Goal: Information Seeking & Learning: Check status

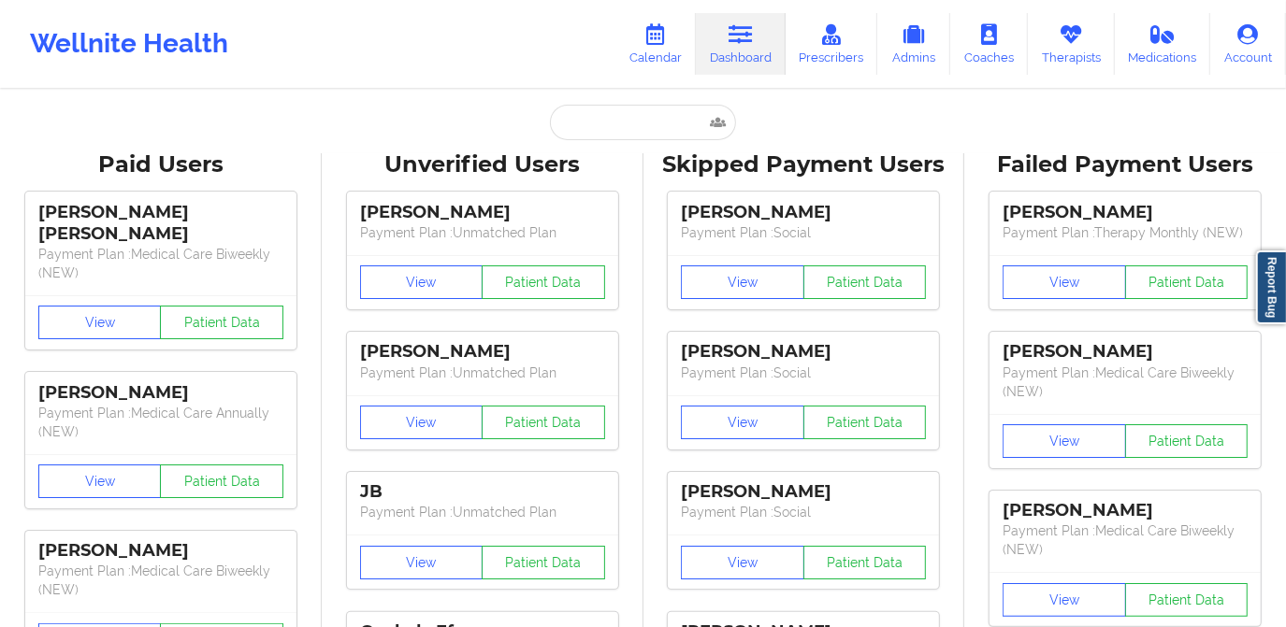
type input "[PERSON_NAME]"
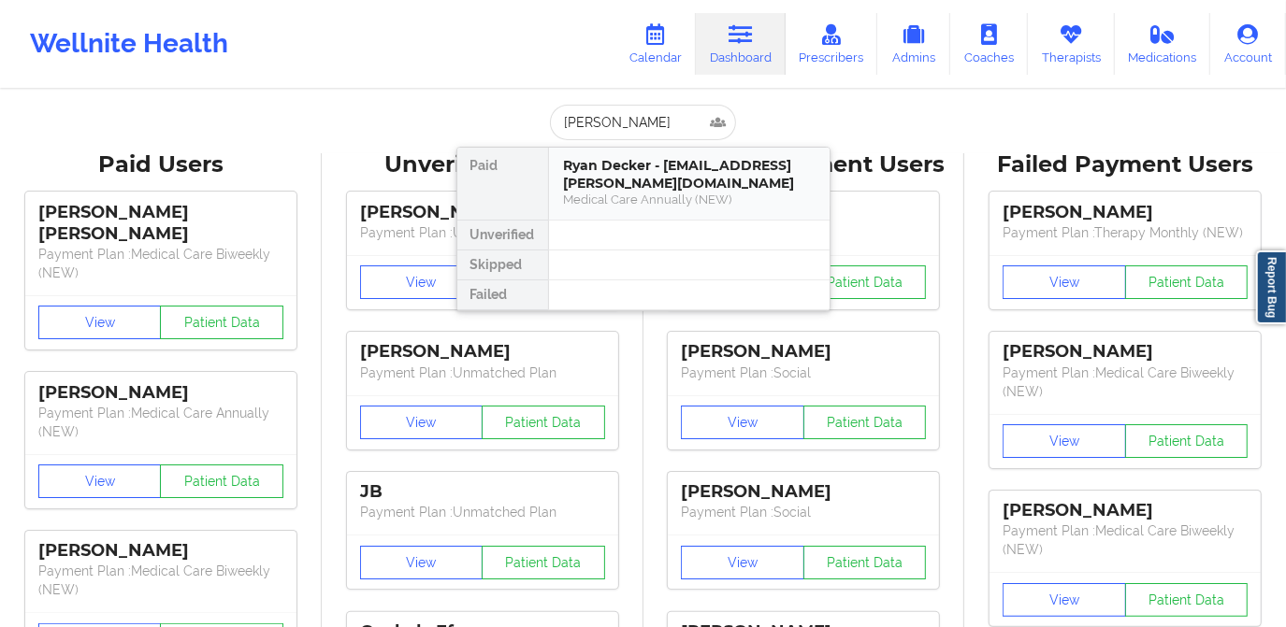
click at [618, 188] on div "Ryan Decker - [EMAIL_ADDRESS][PERSON_NAME][DOMAIN_NAME]" at bounding box center [689, 174] width 251 height 35
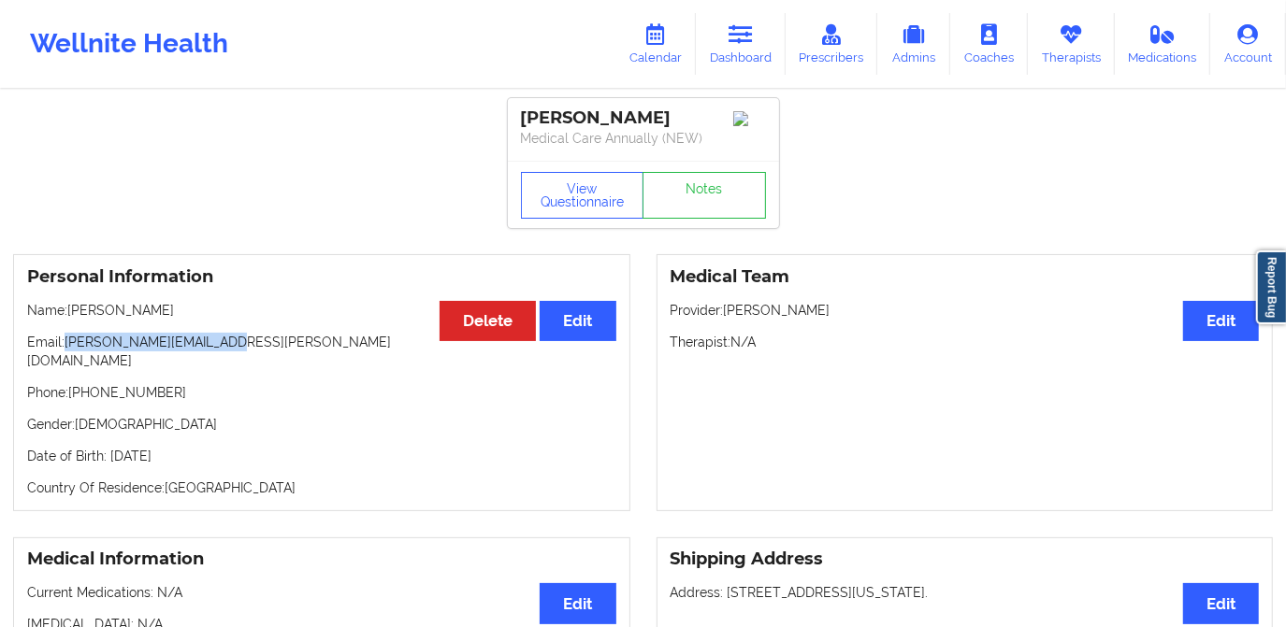
drag, startPoint x: 65, startPoint y: 348, endPoint x: 285, endPoint y: 357, distance: 220.9
click at [285, 357] on div "Personal Information Edit Delete Name: [PERSON_NAME] Email: [PERSON_NAME][EMAIL…" at bounding box center [321, 382] width 617 height 257
copy p "[PERSON_NAME][EMAIL_ADDRESS][PERSON_NAME][DOMAIN_NAME]"
click at [651, 47] on link "Calendar" at bounding box center [655, 44] width 80 height 62
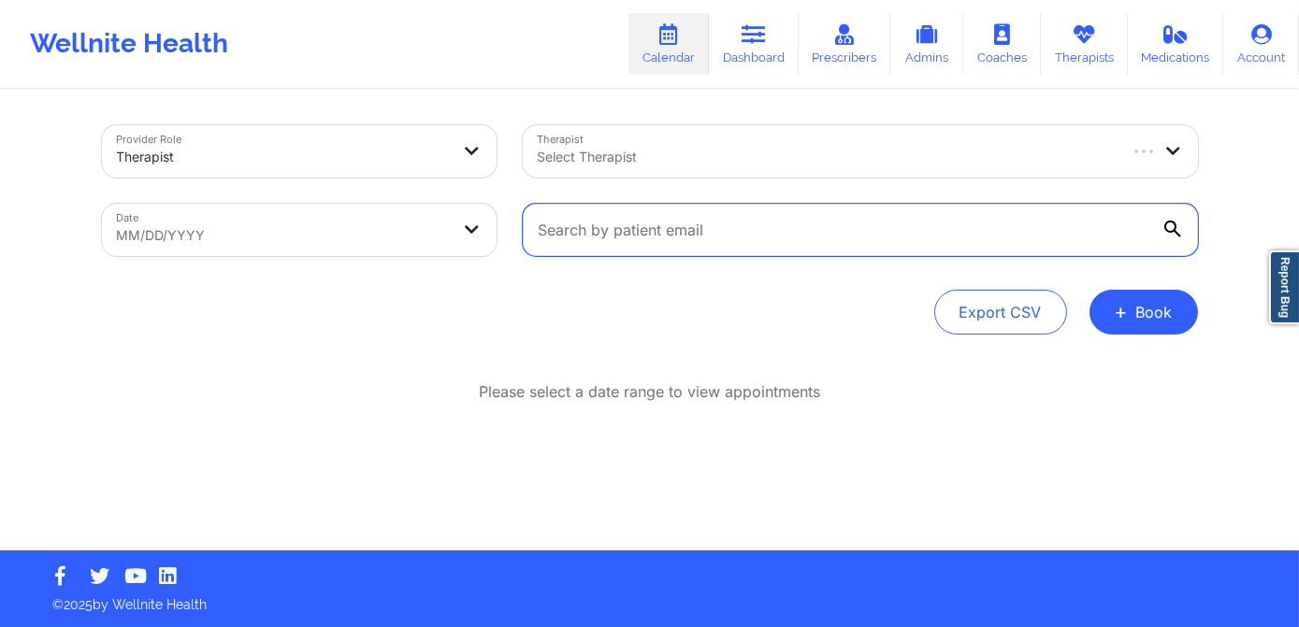
click at [666, 218] on input "text" at bounding box center [860, 230] width 675 height 52
paste input "[PERSON_NAME][EMAIL_ADDRESS][PERSON_NAME][DOMAIN_NAME]"
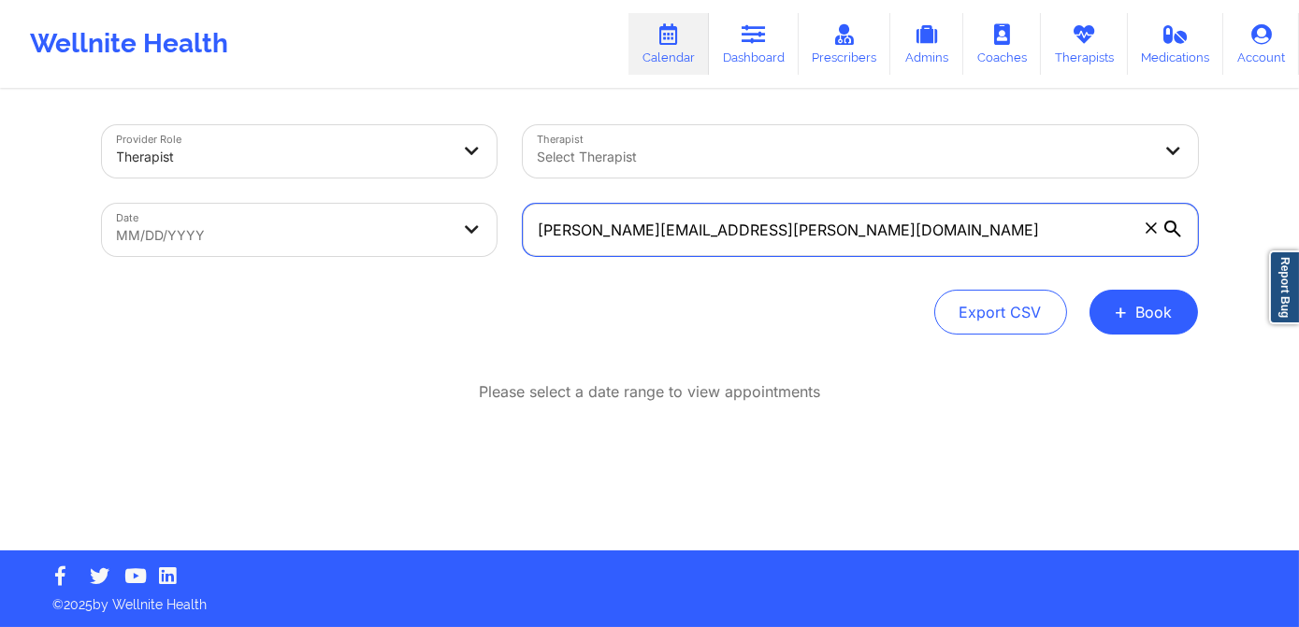
type input "[PERSON_NAME][EMAIL_ADDRESS][PERSON_NAME][DOMAIN_NAME]"
select select "2025-8"
select select "2025-9"
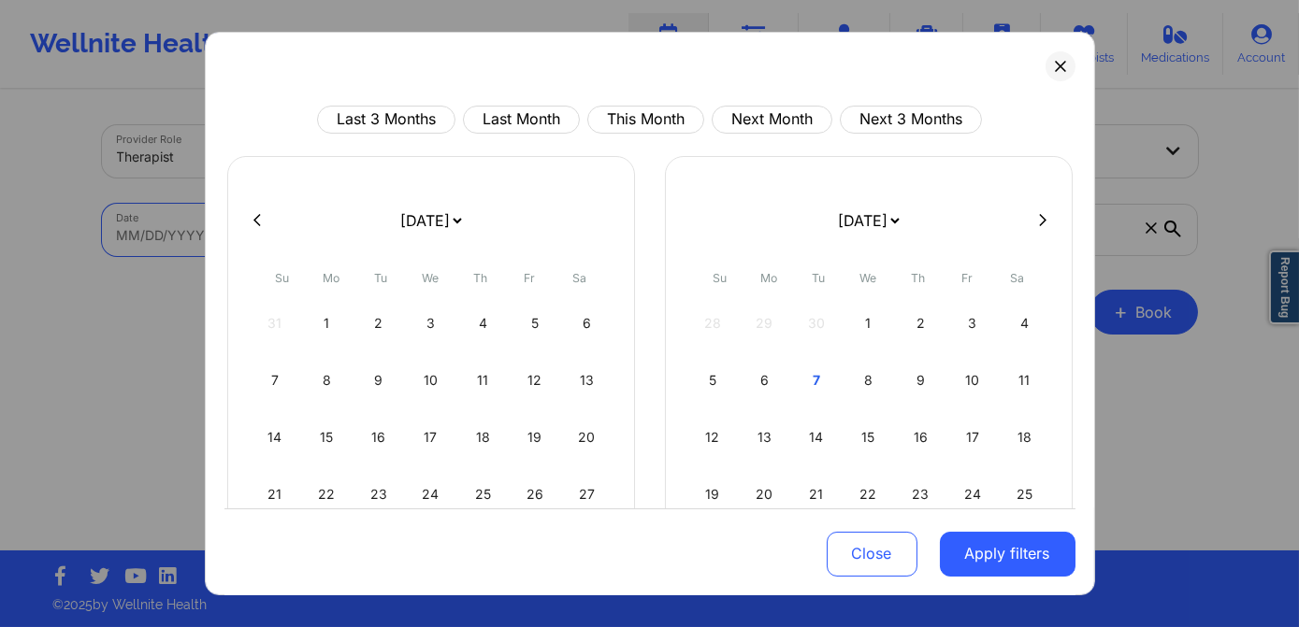
click at [337, 233] on body "Wellnite Health Calendar Dashboard Prescribers Admins Coaches Therapists Medica…" at bounding box center [649, 313] width 1299 height 627
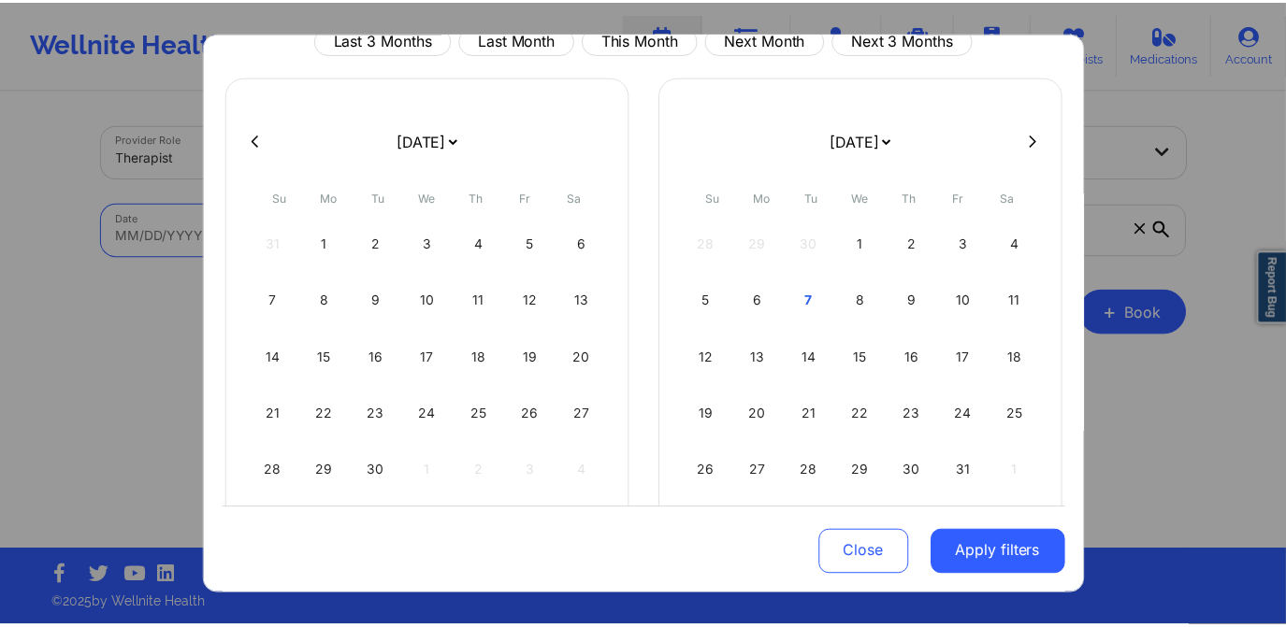
scroll to position [84, 0]
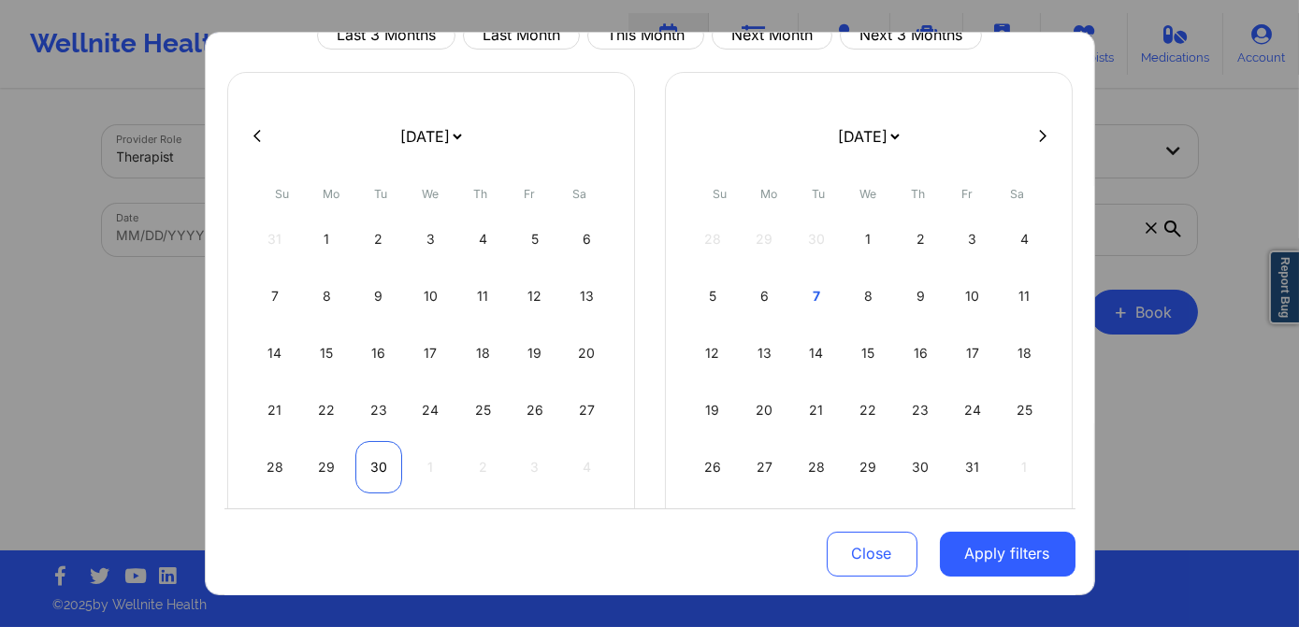
click at [381, 469] on div "30" at bounding box center [379, 467] width 48 height 52
select select "2025-8"
select select "2025-9"
click at [379, 464] on div "30" at bounding box center [379, 467] width 48 height 52
select select "2025-8"
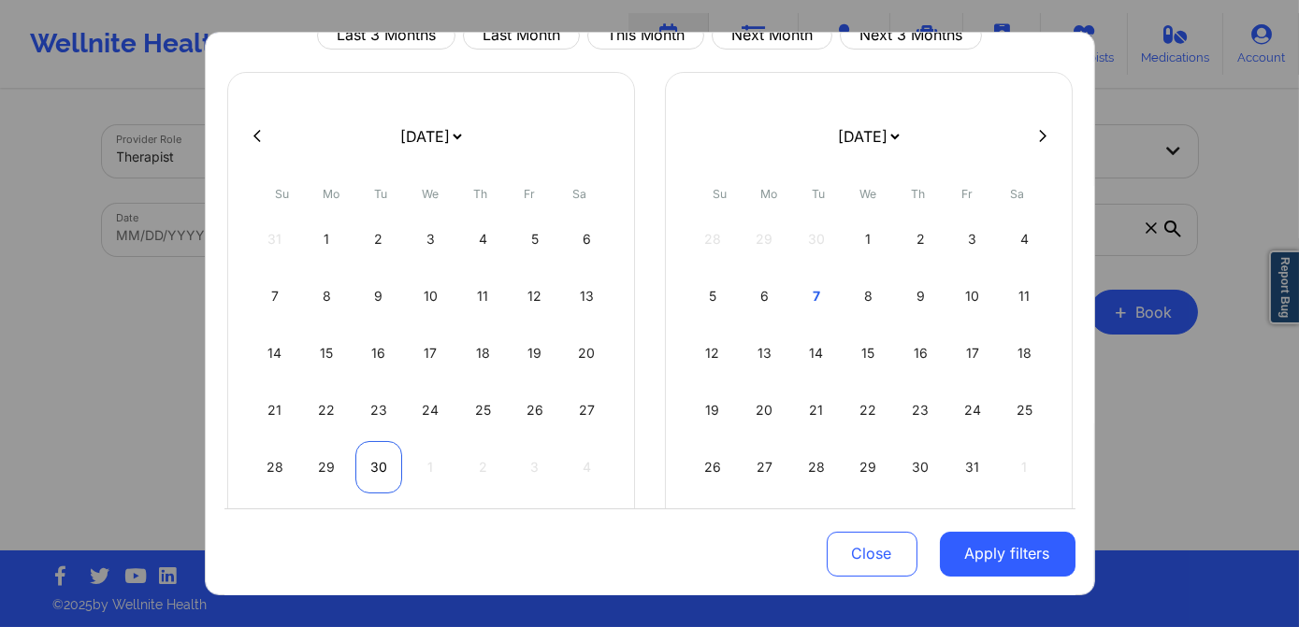
select select "2025-9"
click at [967, 552] on button "Apply filters" at bounding box center [1008, 553] width 136 height 45
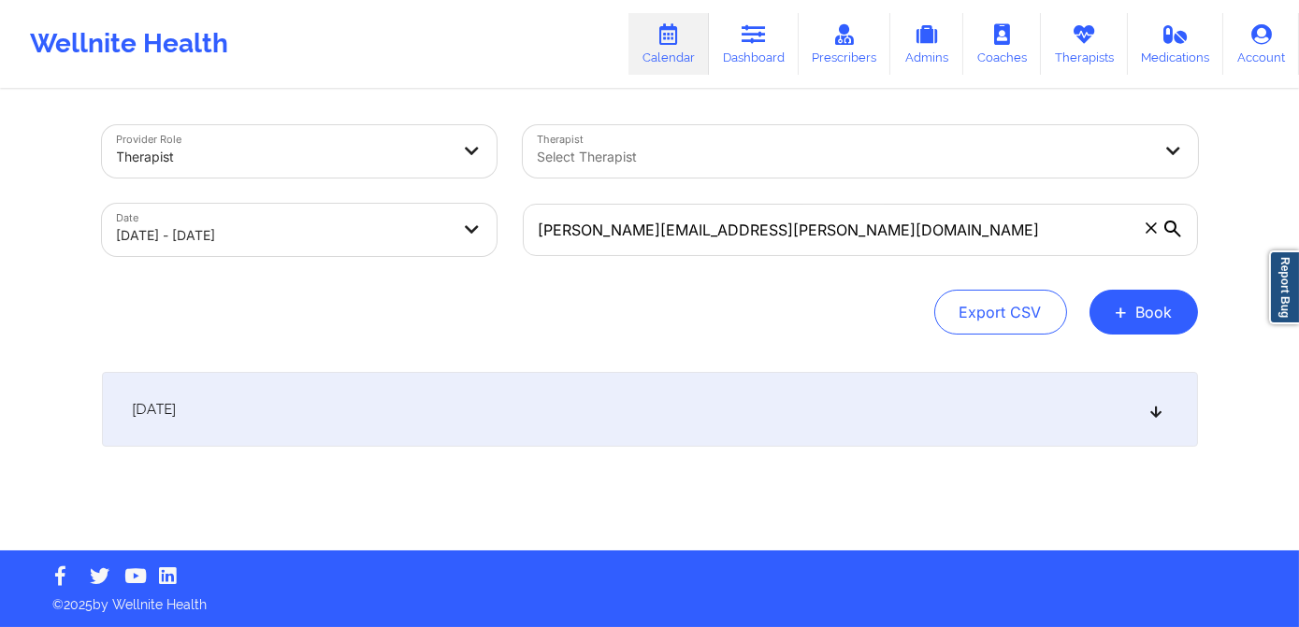
click at [477, 420] on div "[DATE]" at bounding box center [650, 409] width 1096 height 75
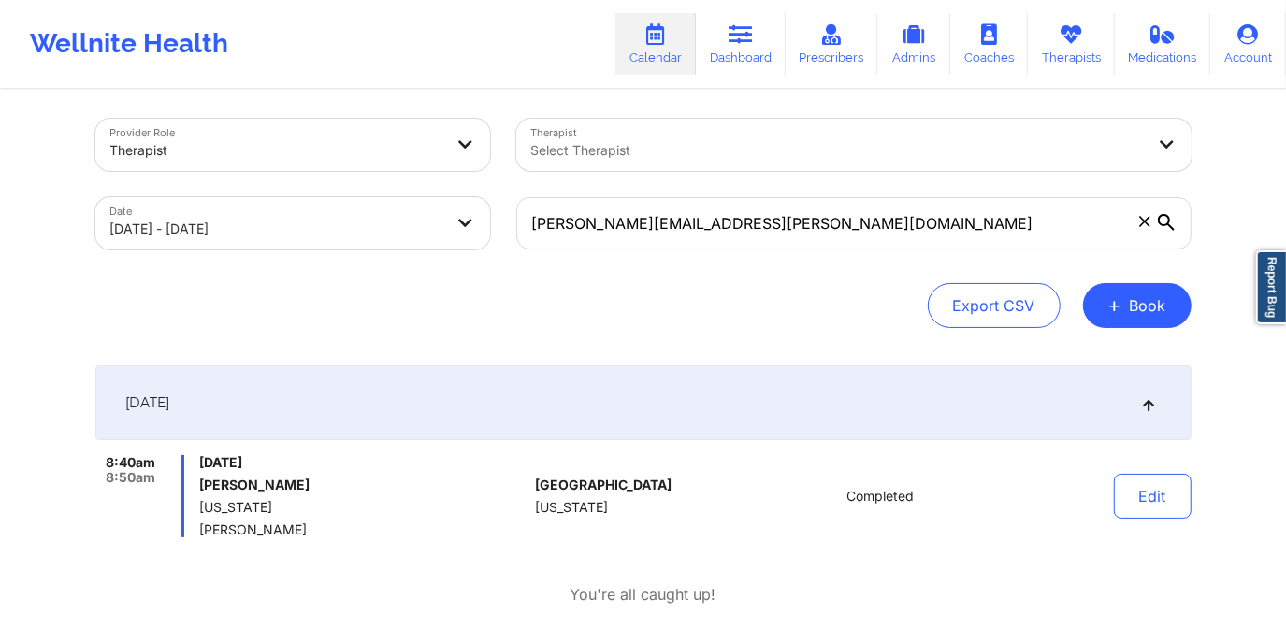
scroll to position [0, 0]
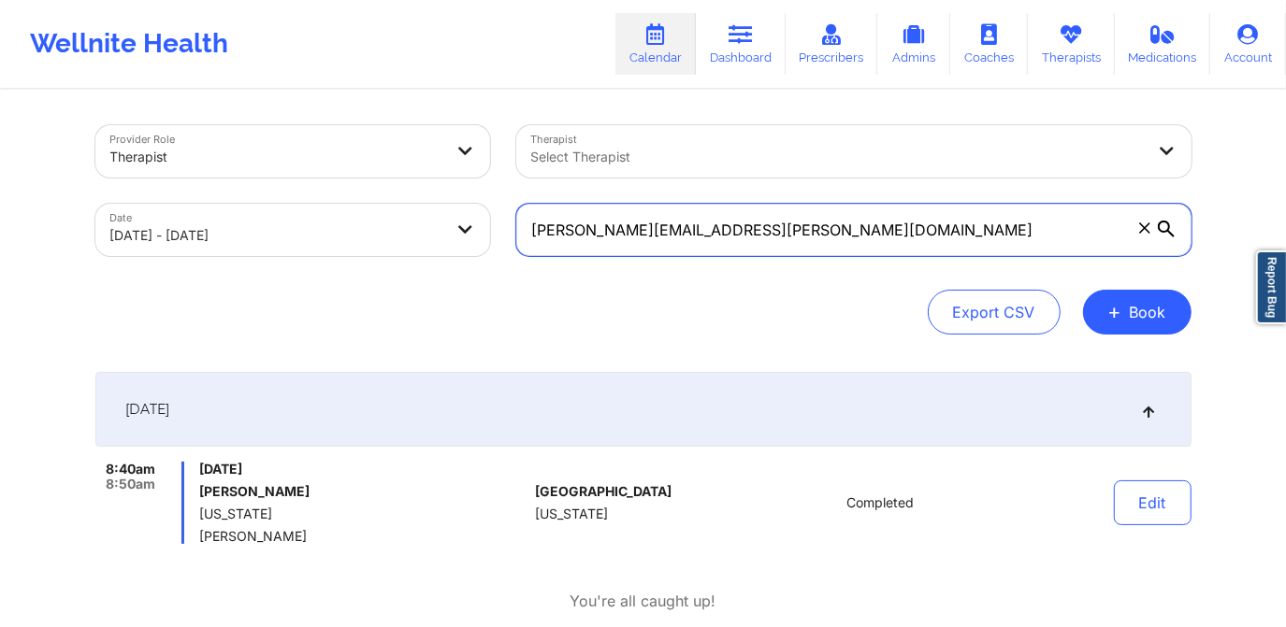
drag, startPoint x: 730, startPoint y: 223, endPoint x: 516, endPoint y: 234, distance: 214.4
click at [516, 234] on input "[PERSON_NAME][EMAIL_ADDRESS][PERSON_NAME][DOMAIN_NAME]" at bounding box center [853, 230] width 675 height 52
paste input "sarahnicollep"
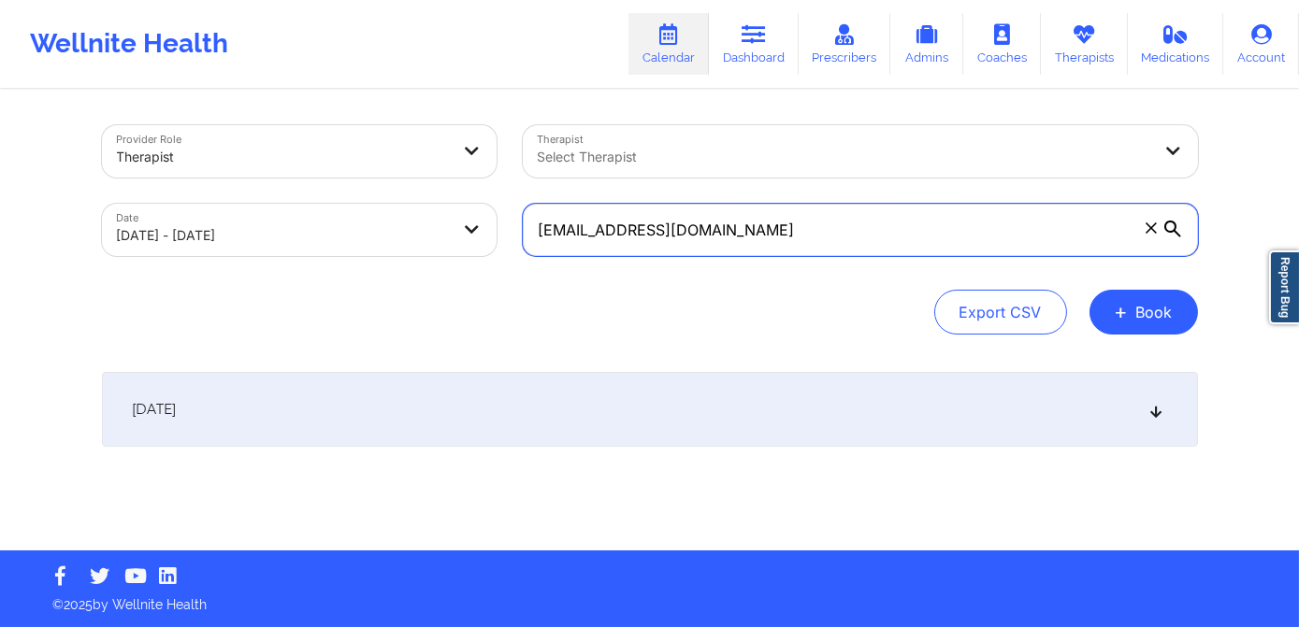
type input "[EMAIL_ADDRESS][DOMAIN_NAME]"
click at [331, 230] on body "Wellnite Health Calendar Dashboard Prescribers Admins Coaches Therapists Medica…" at bounding box center [649, 313] width 1299 height 627
select select "2025-8"
select select "2025-9"
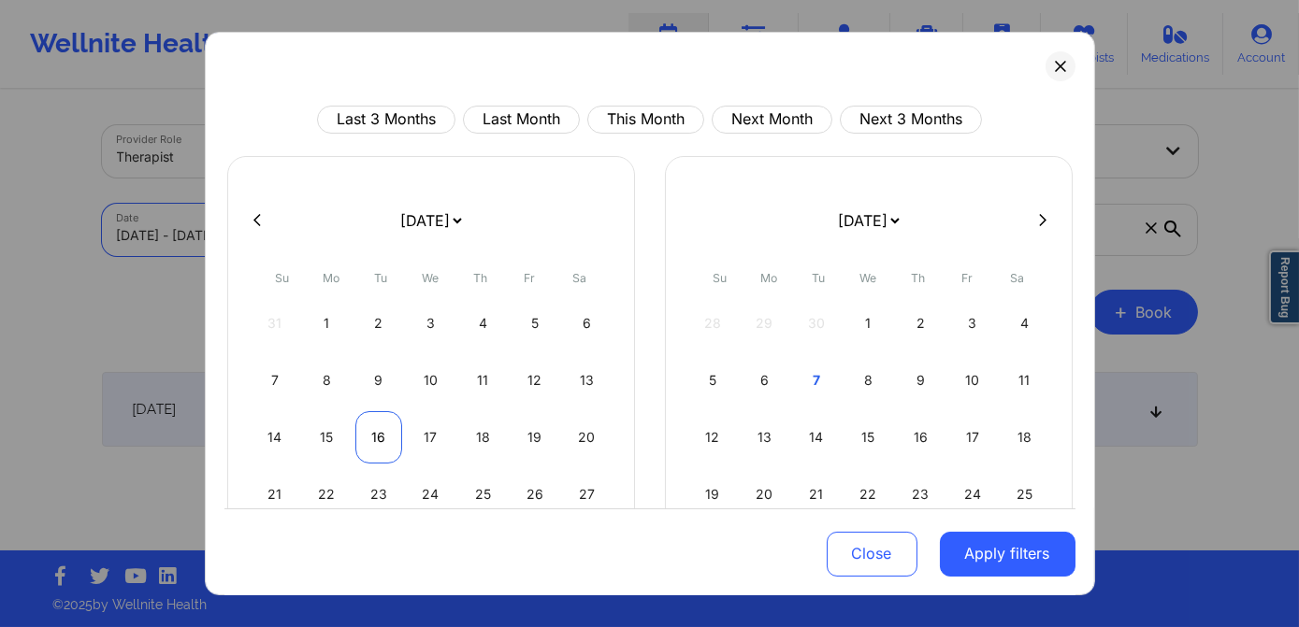
click at [375, 433] on div "16" at bounding box center [379, 437] width 48 height 52
select select "2025-8"
select select "2025-9"
click at [371, 444] on div "16" at bounding box center [379, 437] width 48 height 52
select select "2025-8"
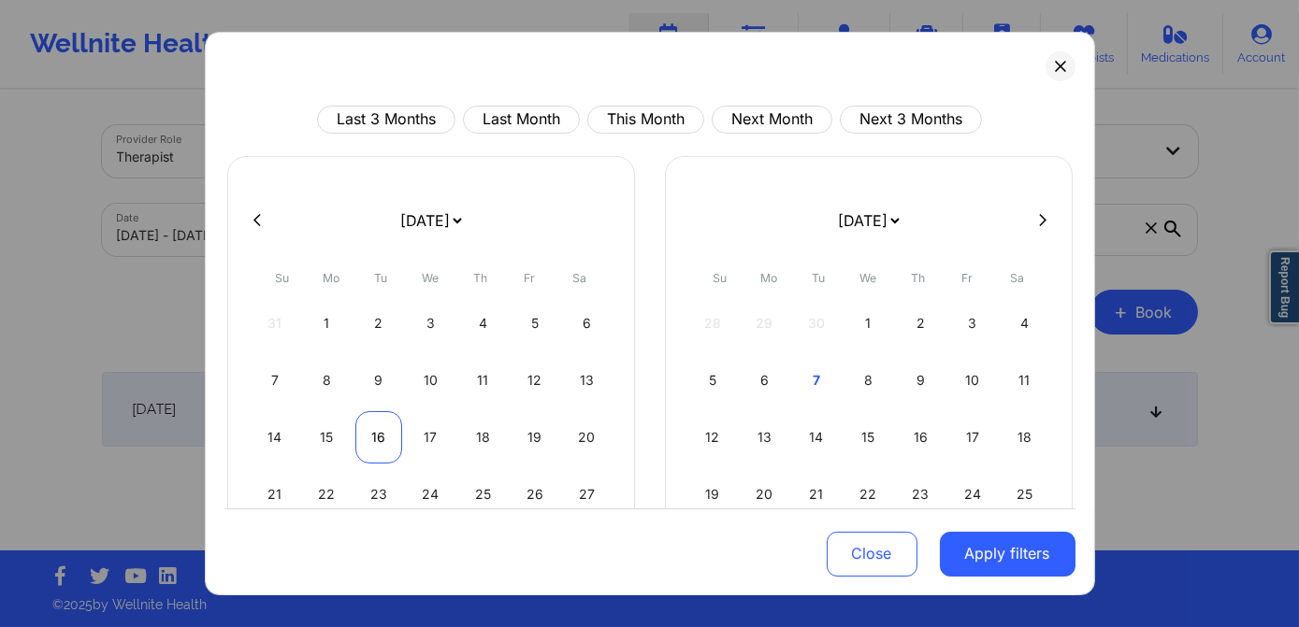
select select "2025-9"
drag, startPoint x: 379, startPoint y: 444, endPoint x: 400, endPoint y: 445, distance: 21.5
click at [379, 444] on div "16" at bounding box center [379, 437] width 48 height 52
select select "2025-8"
select select "2025-9"
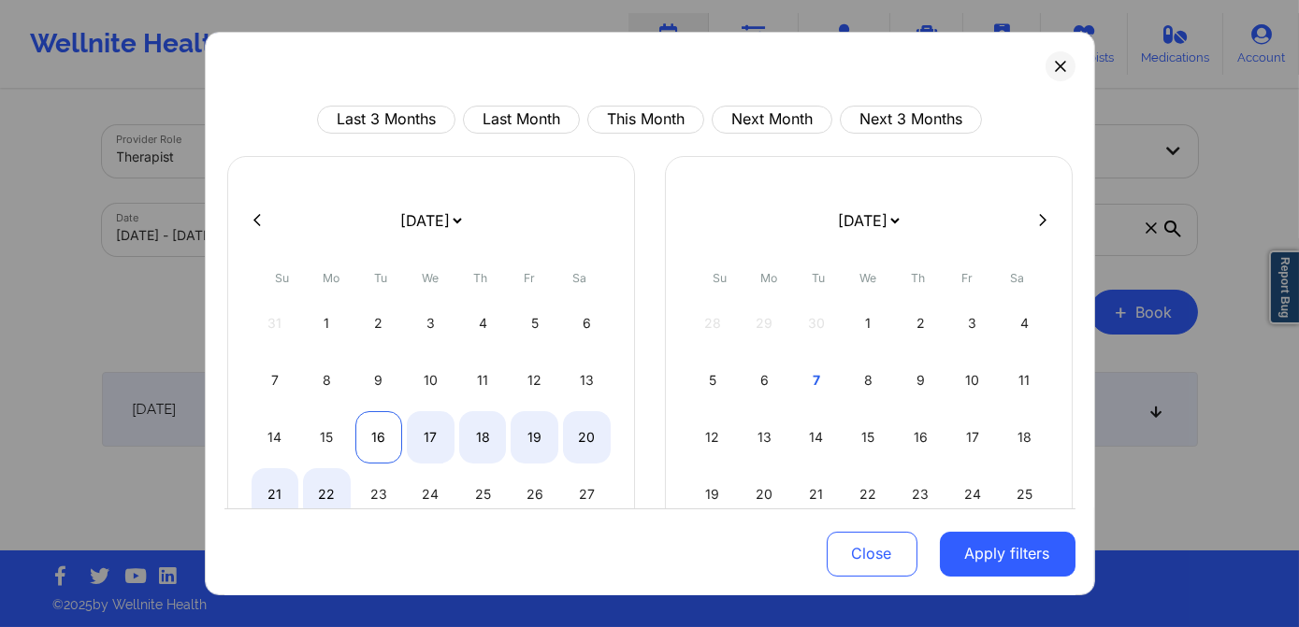
select select "2025-8"
select select "2025-9"
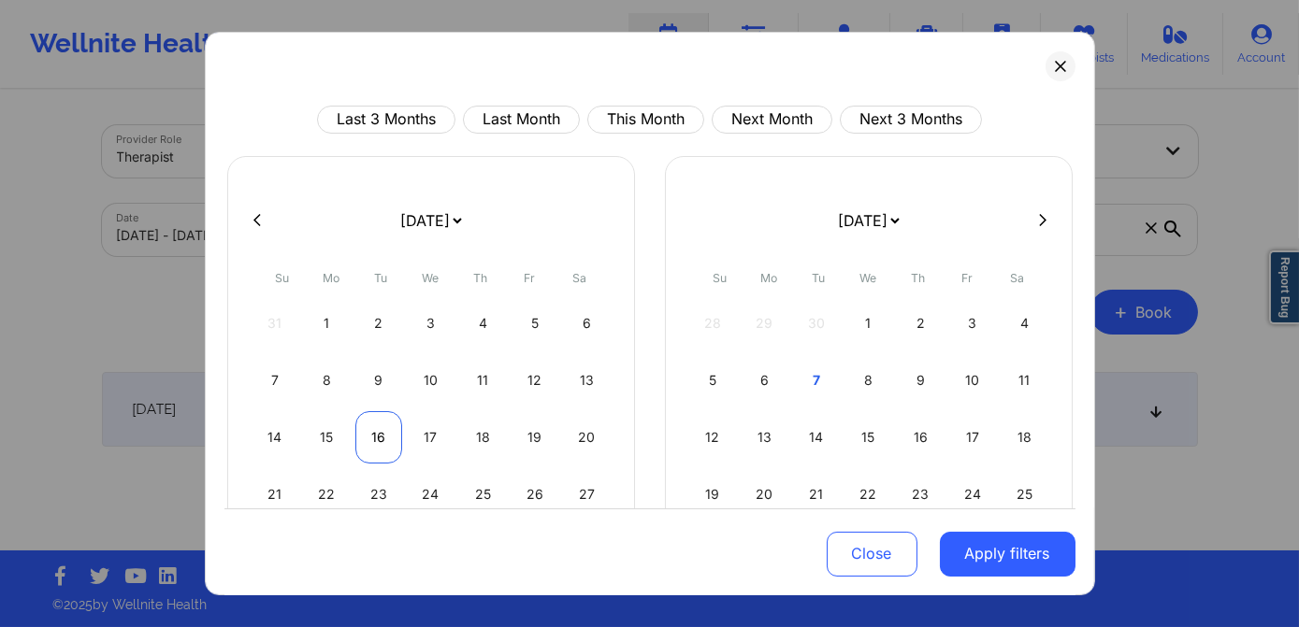
click at [384, 447] on div "16" at bounding box center [379, 437] width 48 height 52
select select "2025-8"
select select "2025-9"
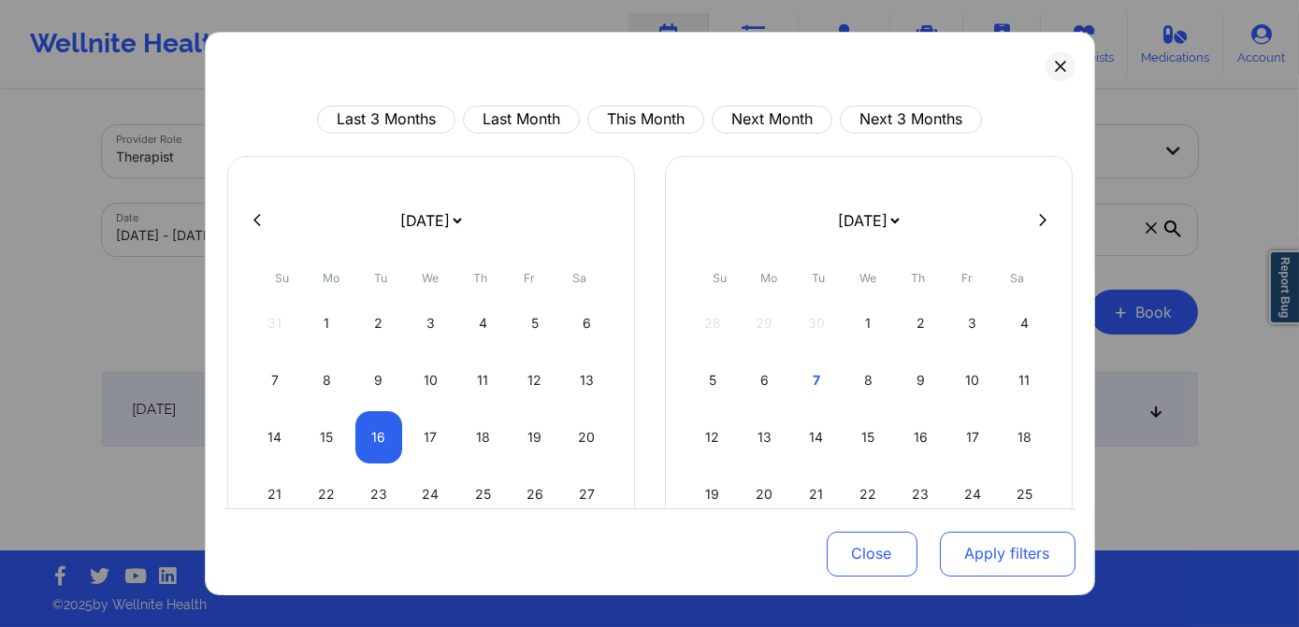
click at [949, 557] on button "Apply filters" at bounding box center [1008, 553] width 136 height 45
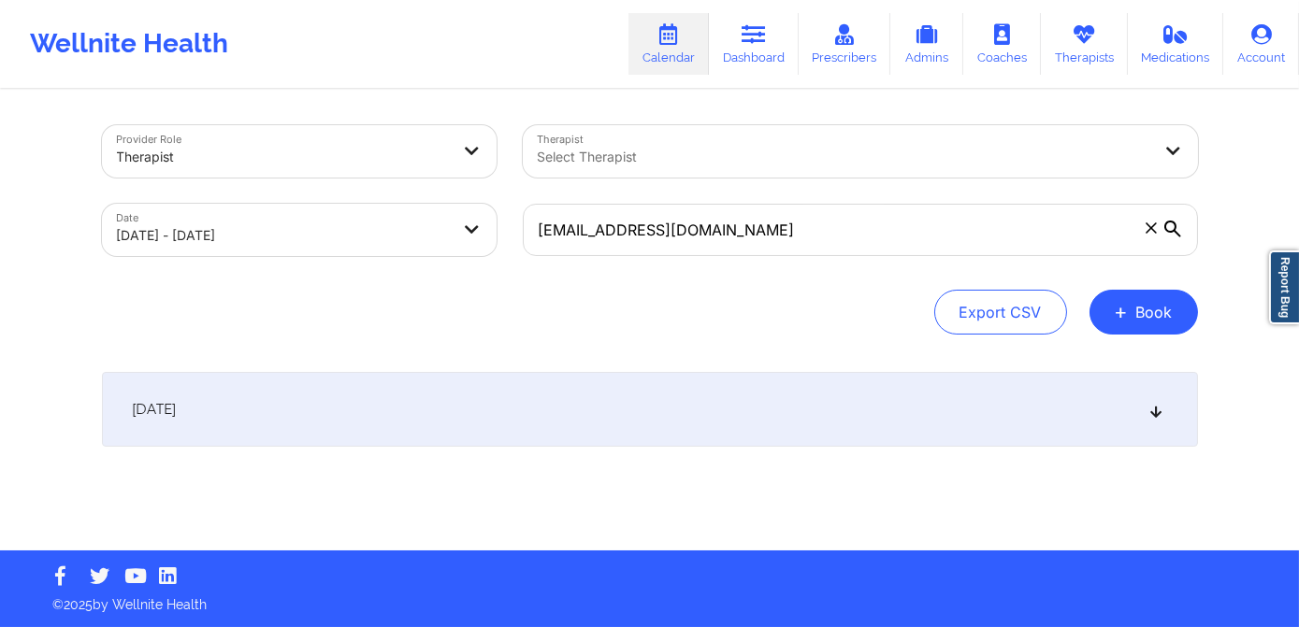
click at [601, 415] on div "[DATE]" at bounding box center [650, 409] width 1096 height 75
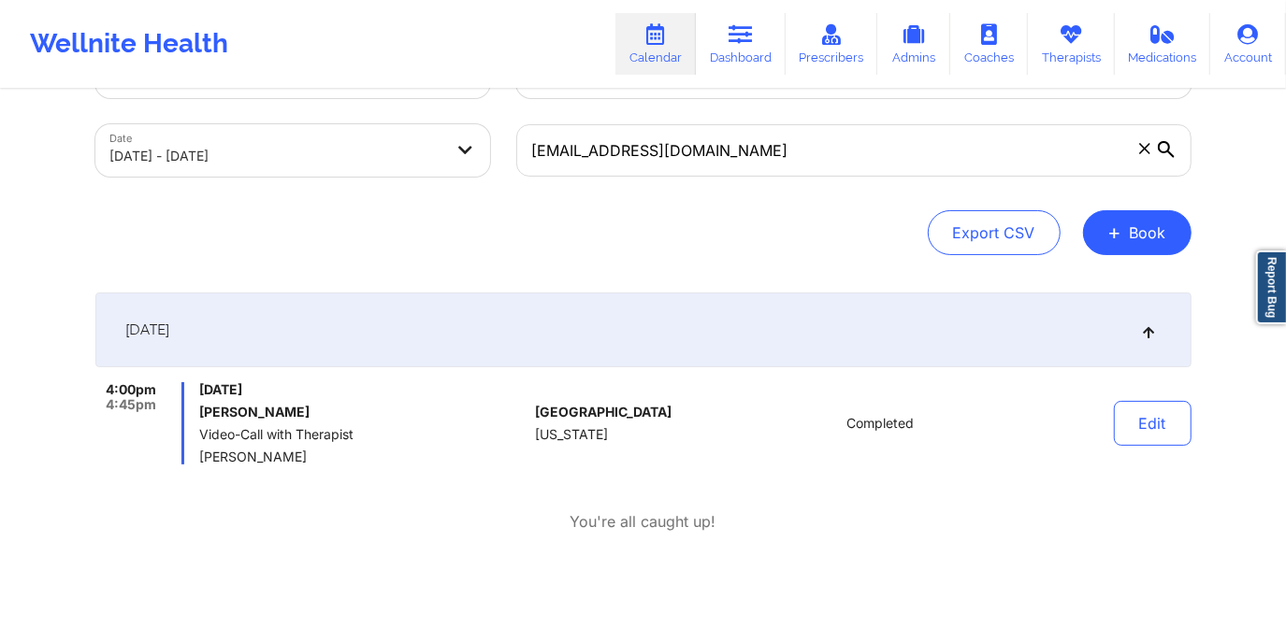
scroll to position [84, 0]
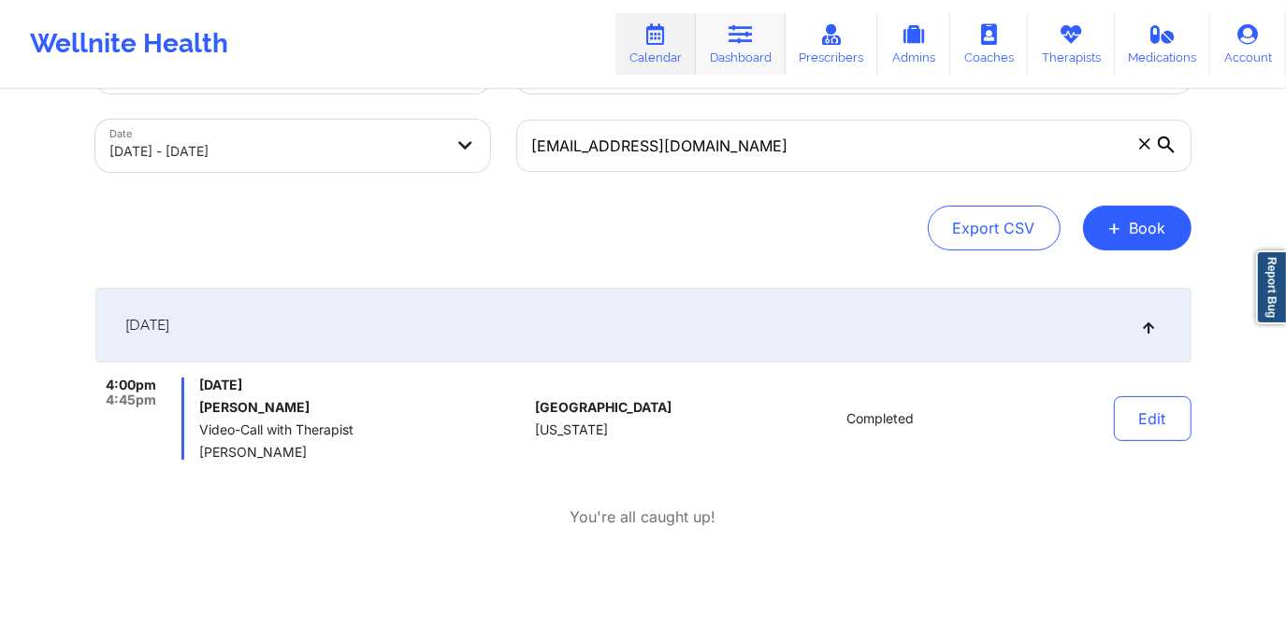
click at [753, 38] on icon at bounding box center [740, 34] width 24 height 21
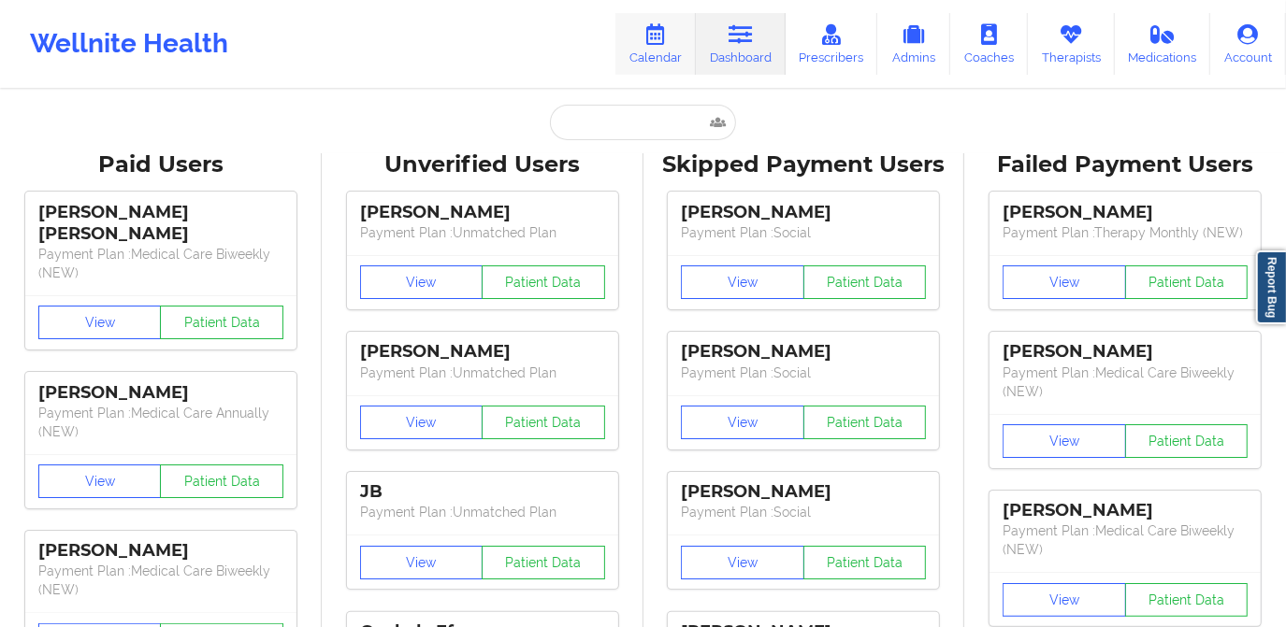
click at [655, 41] on icon at bounding box center [655, 34] width 24 height 21
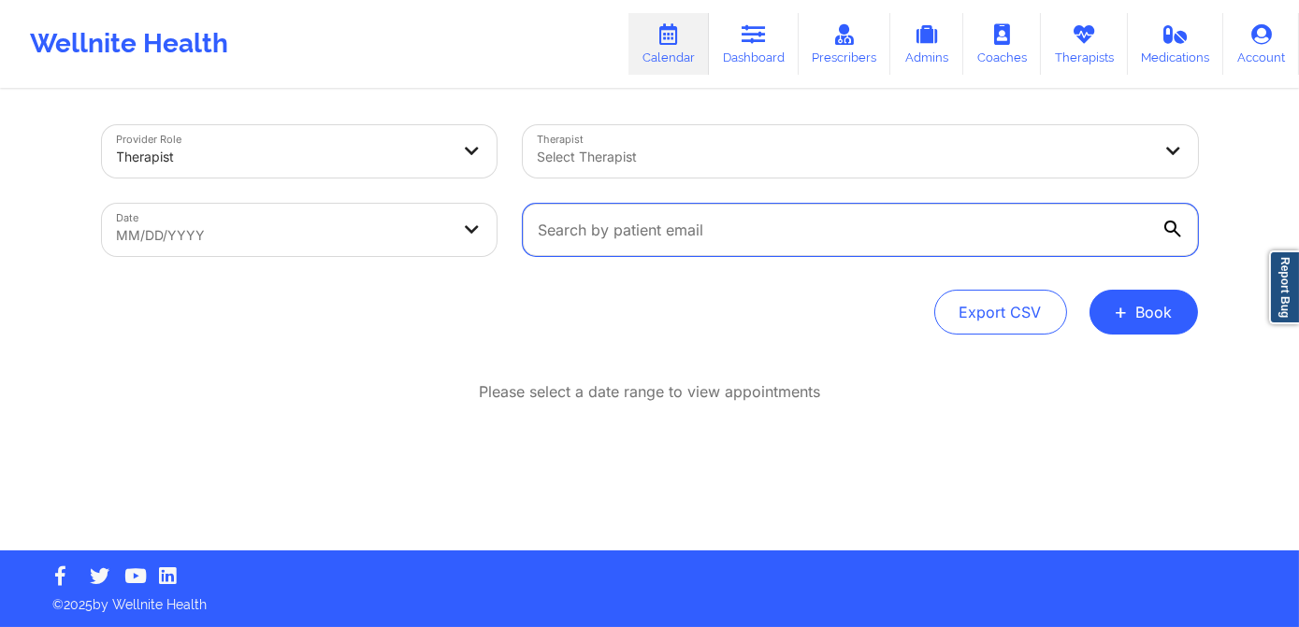
click at [696, 222] on input "text" at bounding box center [860, 230] width 675 height 52
paste input "[EMAIL_ADDRESS][DOMAIN_NAME]"
type input "[EMAIL_ADDRESS][DOMAIN_NAME]"
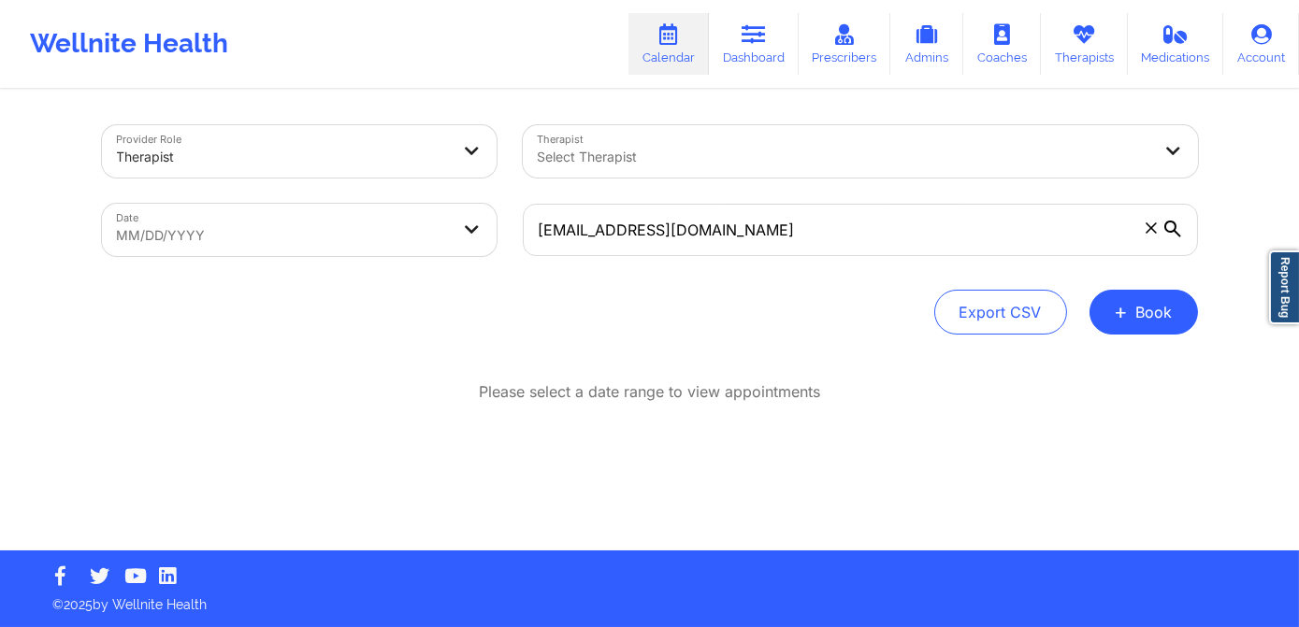
click at [324, 234] on body "Wellnite Health Calendar Dashboard Prescribers Admins Coaches Therapists Medica…" at bounding box center [649, 313] width 1299 height 627
select select "2025-8"
select select "2025-9"
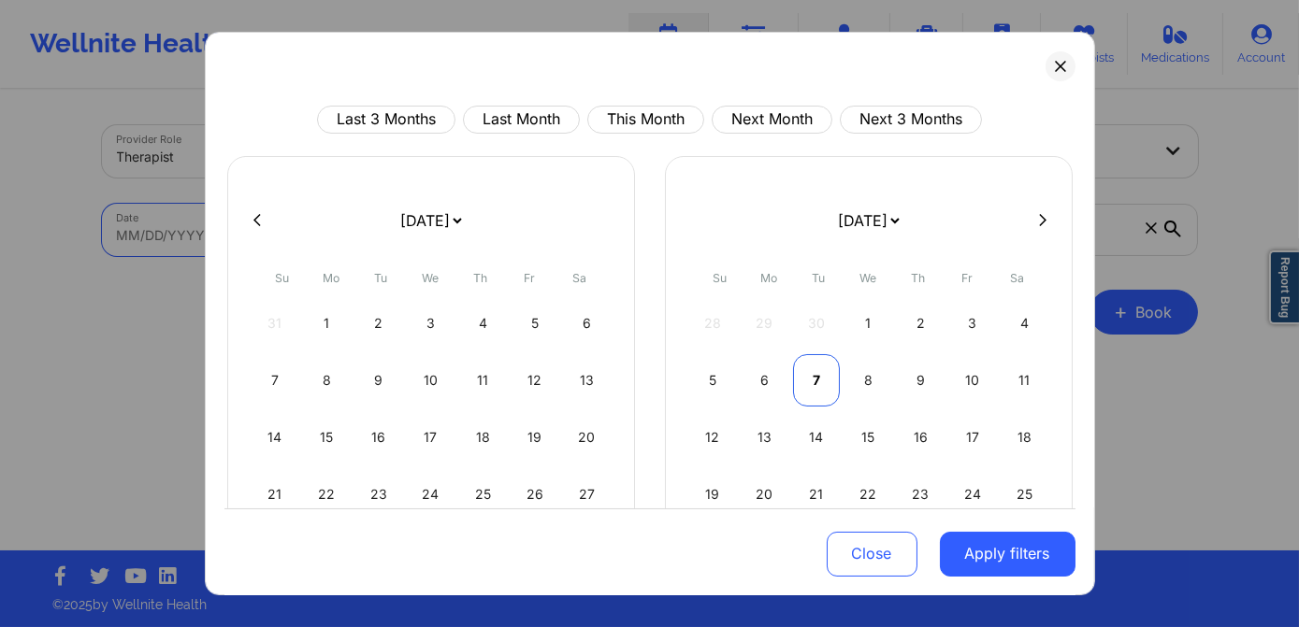
click at [815, 379] on div "7" at bounding box center [817, 380] width 48 height 52
select select "2025-9"
select select "2025-10"
select select "2025-9"
select select "2025-10"
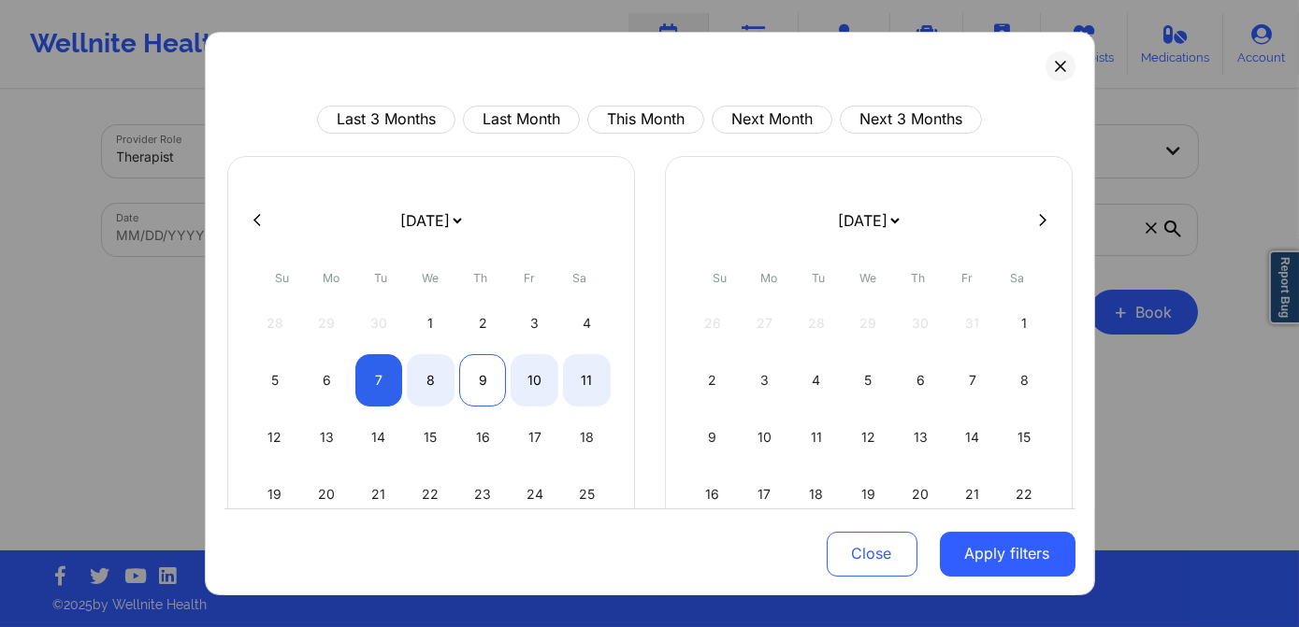
select select "2025-9"
select select "2025-10"
select select "2025-9"
select select "2025-10"
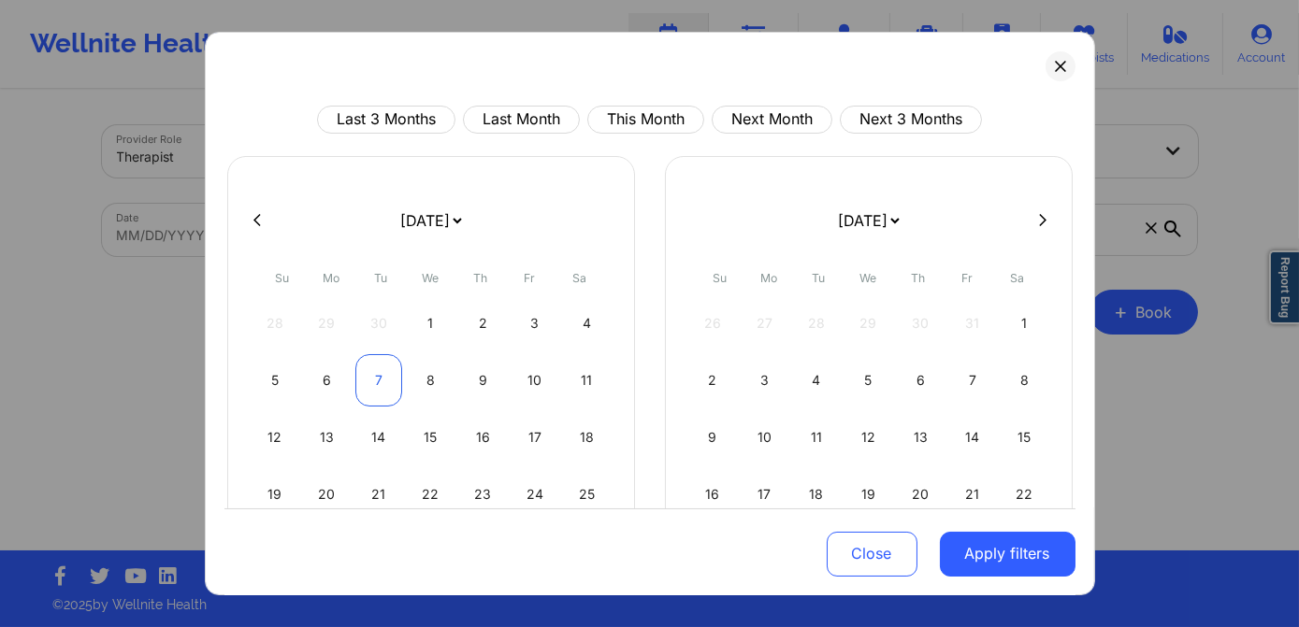
click at [391, 393] on div "7" at bounding box center [379, 380] width 48 height 52
select select "2025-9"
select select "2025-10"
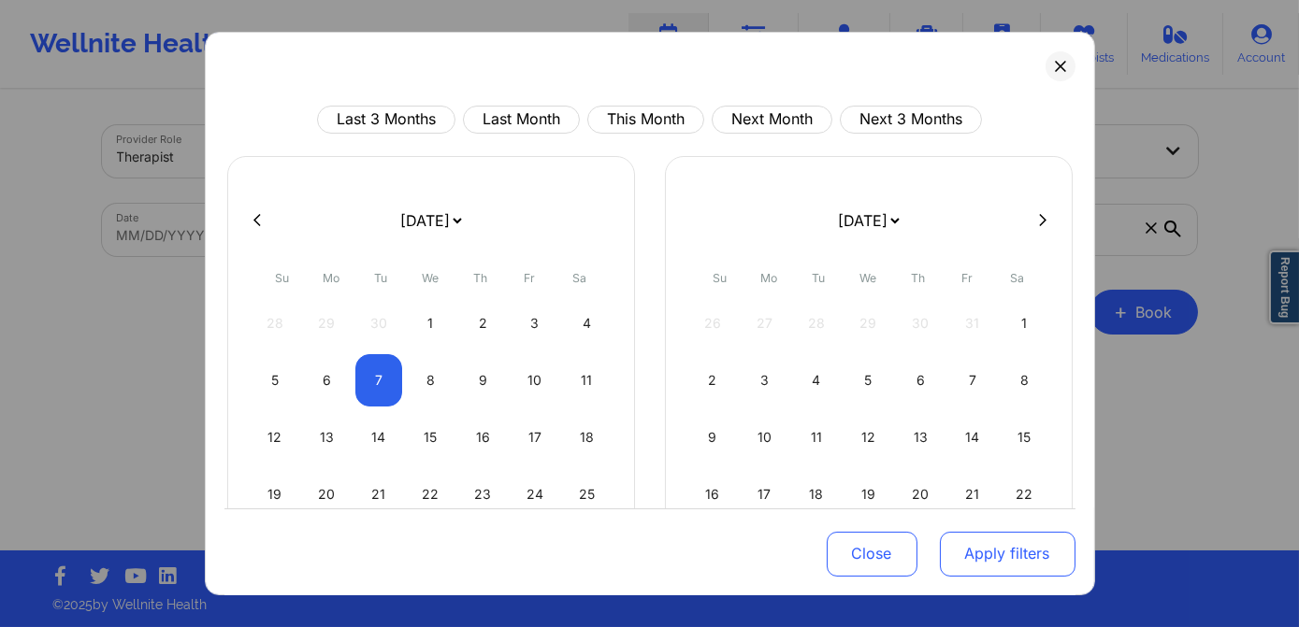
click at [969, 550] on button "Apply filters" at bounding box center [1008, 553] width 136 height 45
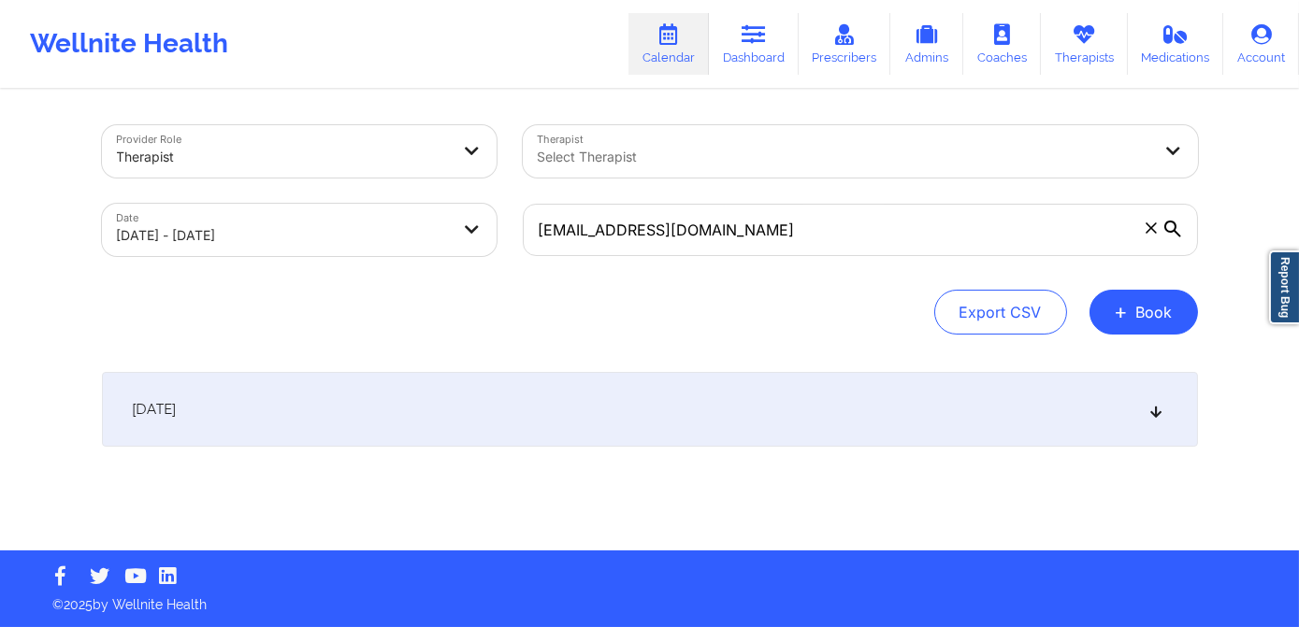
click at [486, 410] on div "[DATE]" at bounding box center [650, 409] width 1096 height 75
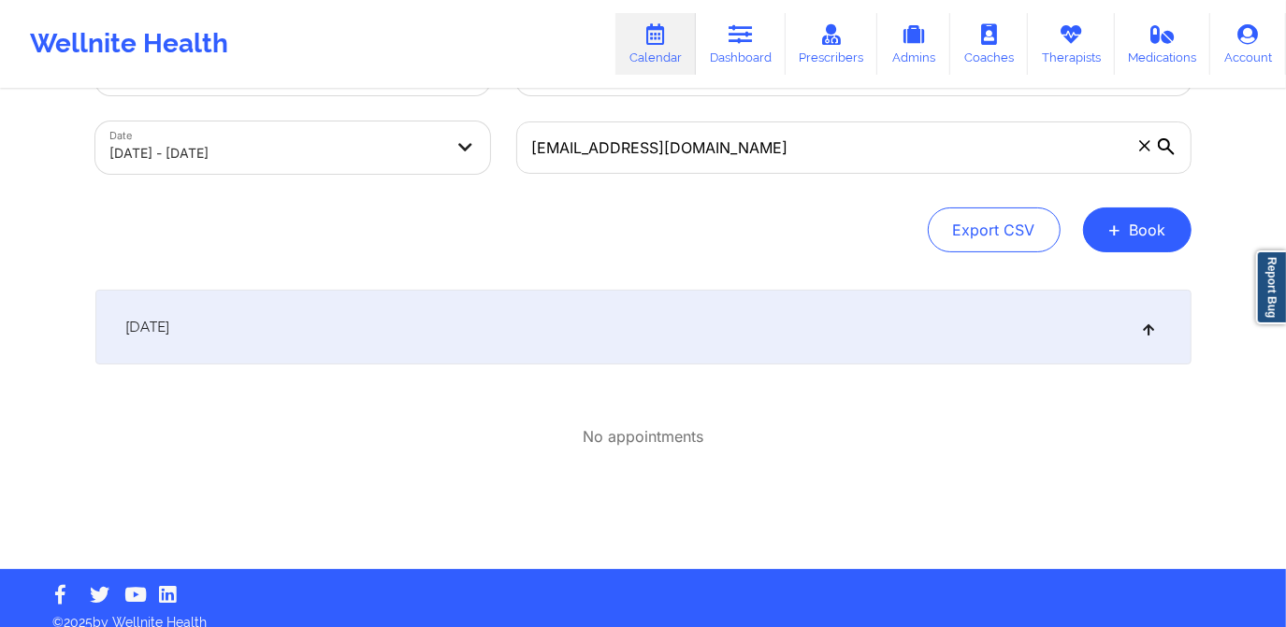
scroll to position [84, 0]
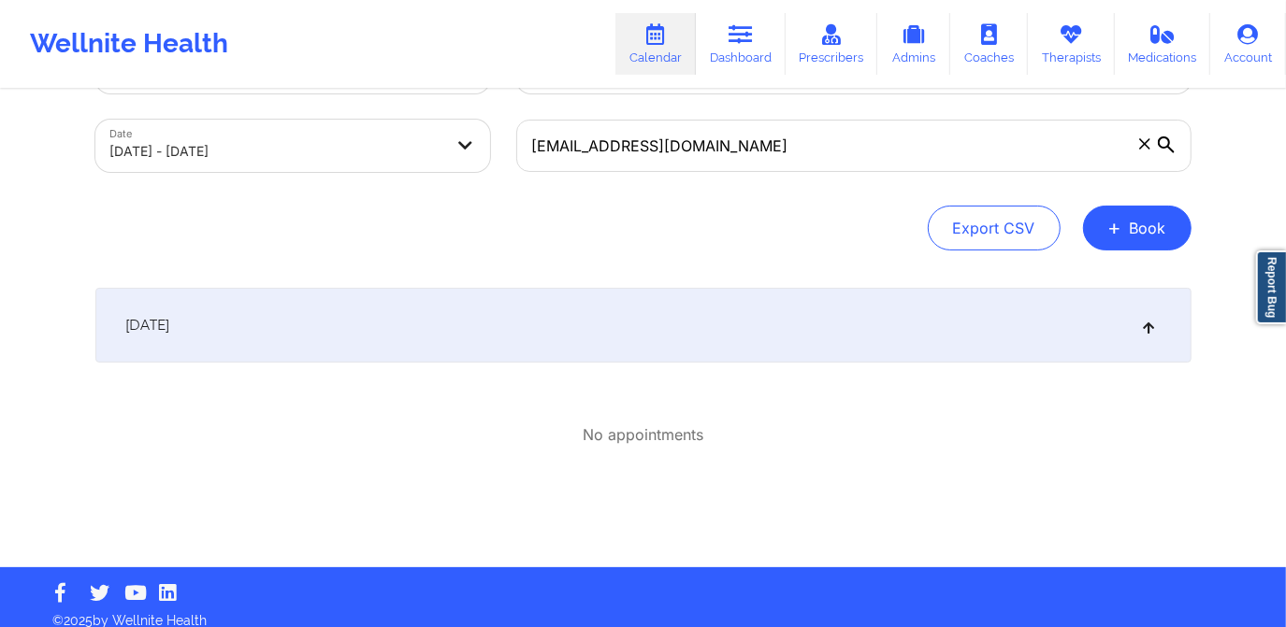
click at [513, 338] on div "[DATE]" at bounding box center [643, 325] width 1096 height 75
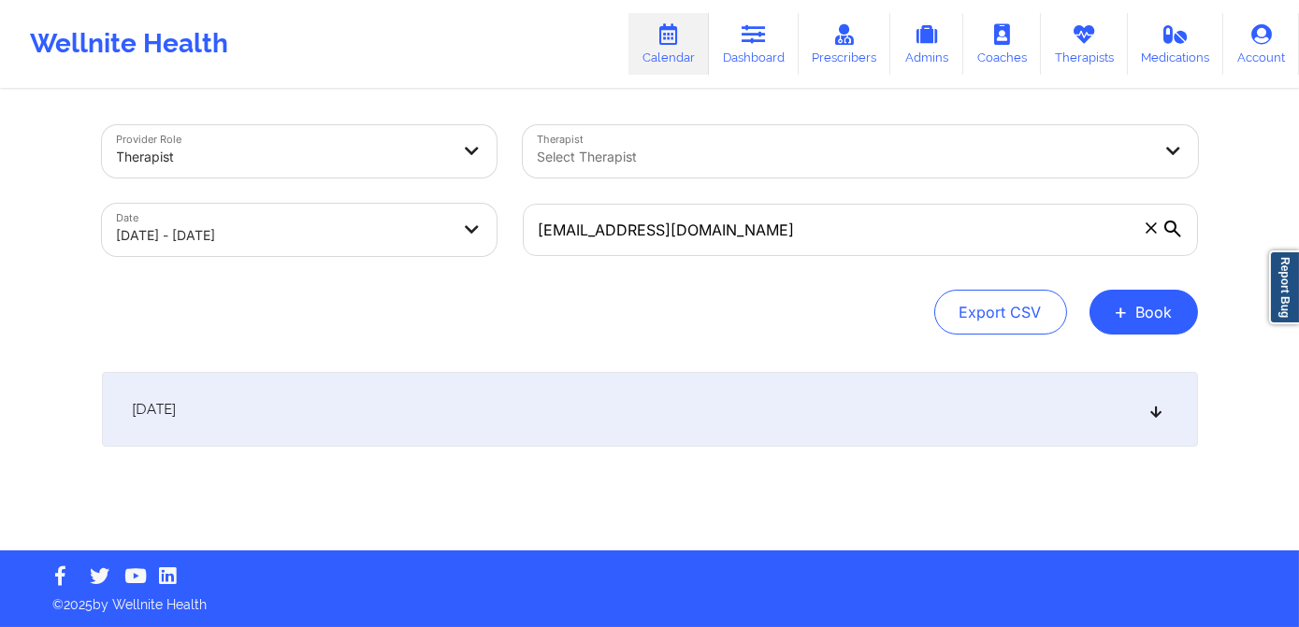
click at [532, 423] on div "[DATE]" at bounding box center [650, 409] width 1096 height 75
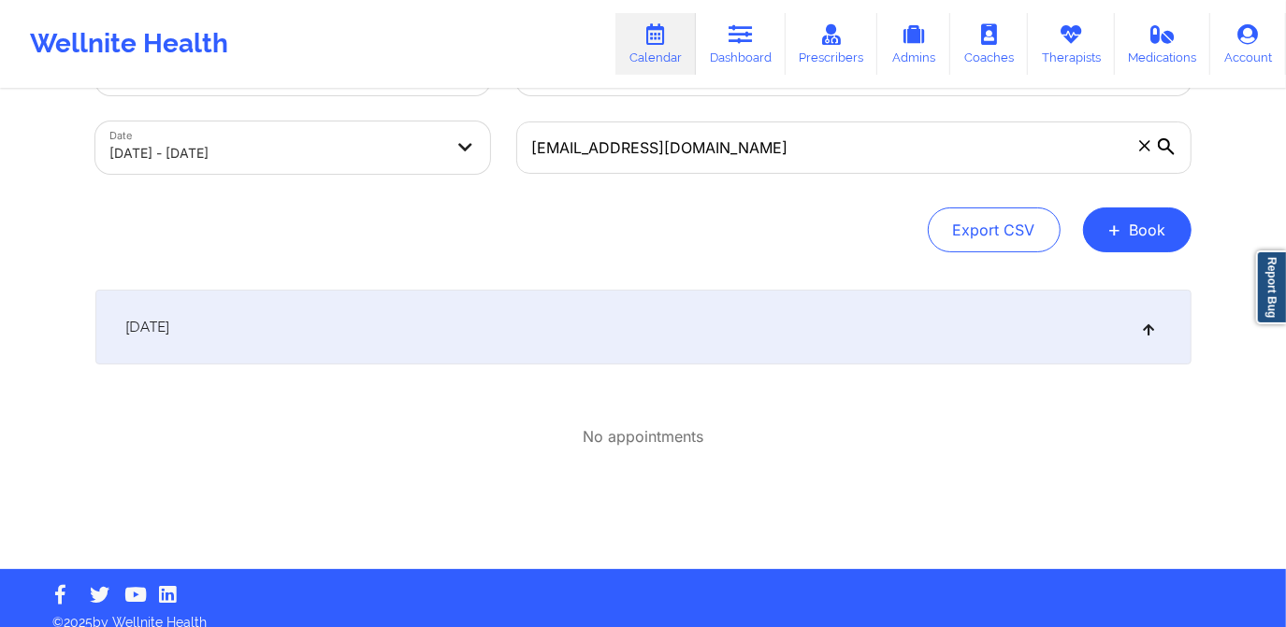
scroll to position [99, 0]
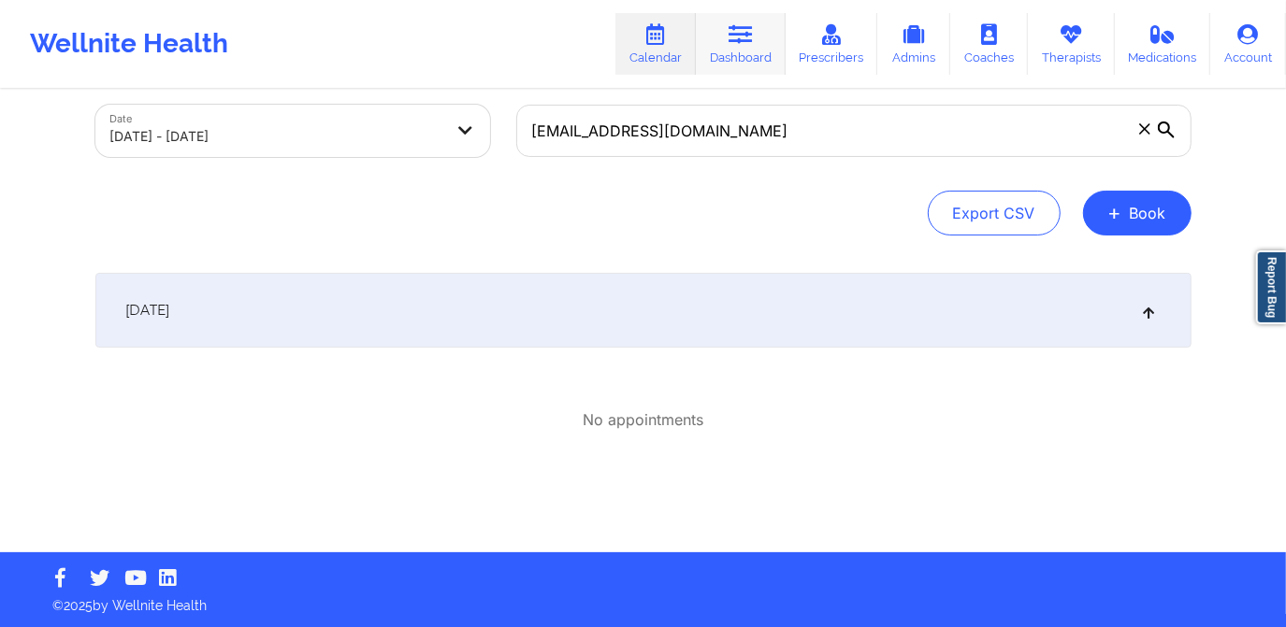
click at [770, 58] on link "Dashboard" at bounding box center [741, 44] width 90 height 62
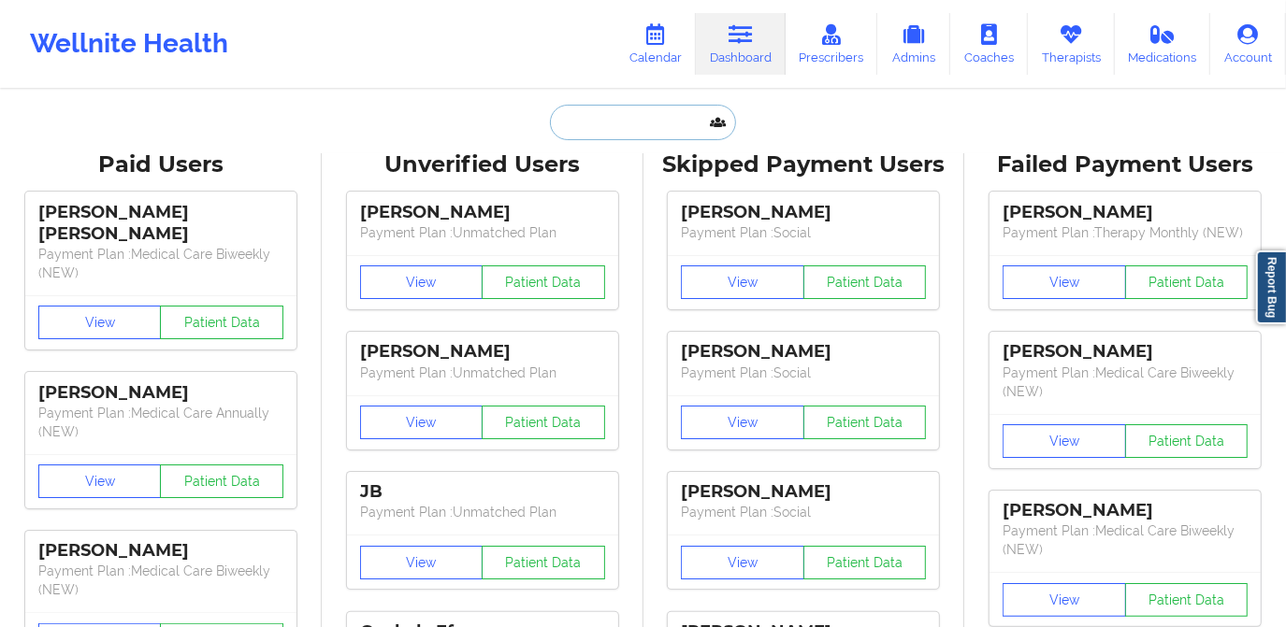
click at [669, 127] on input "text" at bounding box center [642, 123] width 185 height 36
paste input "[PERSON_NAME]"
type input "[PERSON_NAME]"
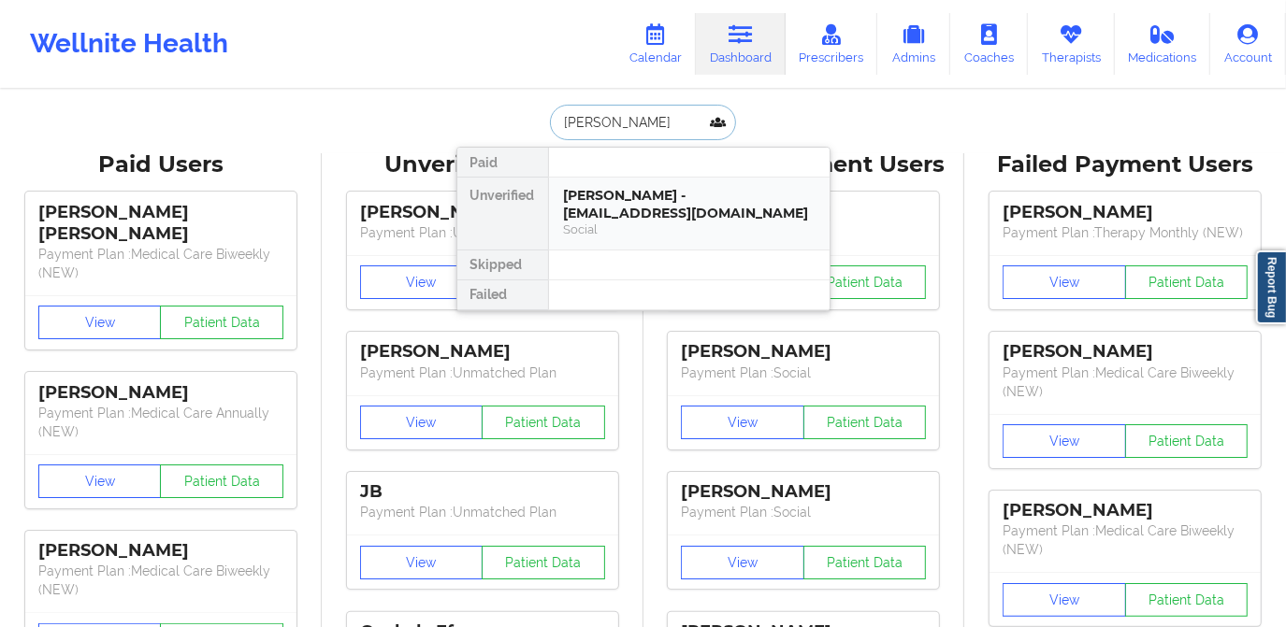
click at [639, 222] on div "Social" at bounding box center [689, 230] width 251 height 16
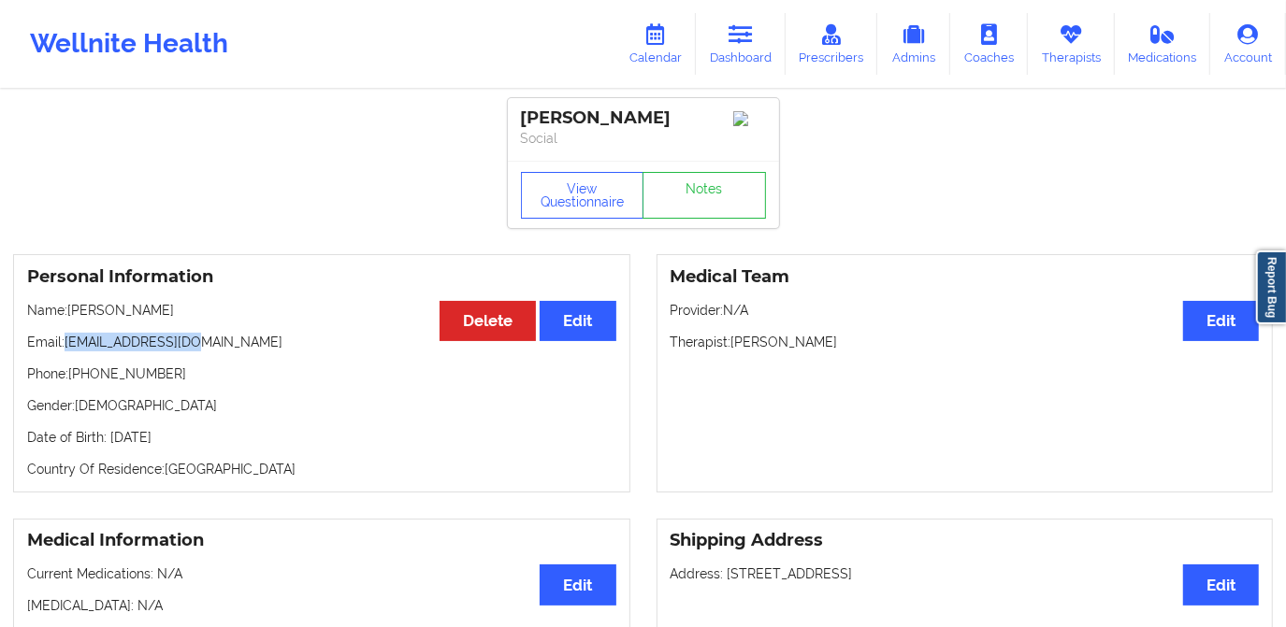
drag, startPoint x: 65, startPoint y: 346, endPoint x: 189, endPoint y: 356, distance: 124.8
click at [189, 352] on p "Email: [EMAIL_ADDRESS][DOMAIN_NAME]" at bounding box center [321, 342] width 589 height 19
copy p "[EMAIL_ADDRESS][DOMAIN_NAME]"
click at [683, 47] on link "Calendar" at bounding box center [655, 44] width 80 height 62
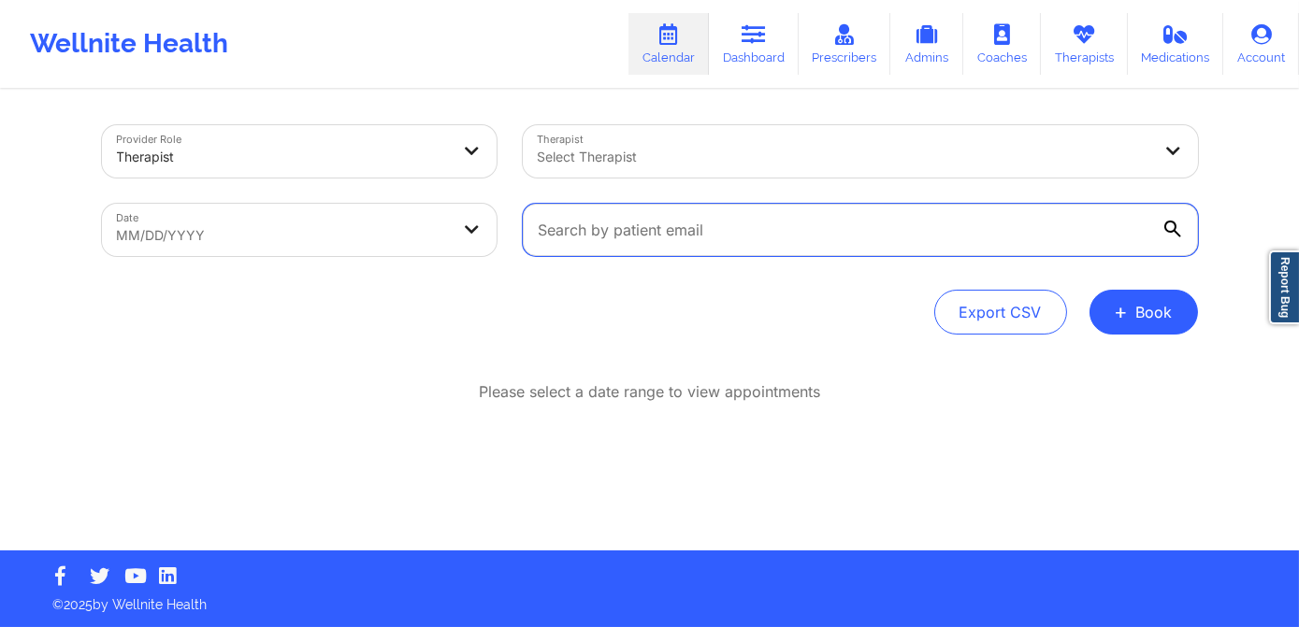
click at [613, 225] on input "text" at bounding box center [860, 230] width 675 height 52
paste input "[EMAIL_ADDRESS][DOMAIN_NAME]"
type input "[EMAIL_ADDRESS][DOMAIN_NAME]"
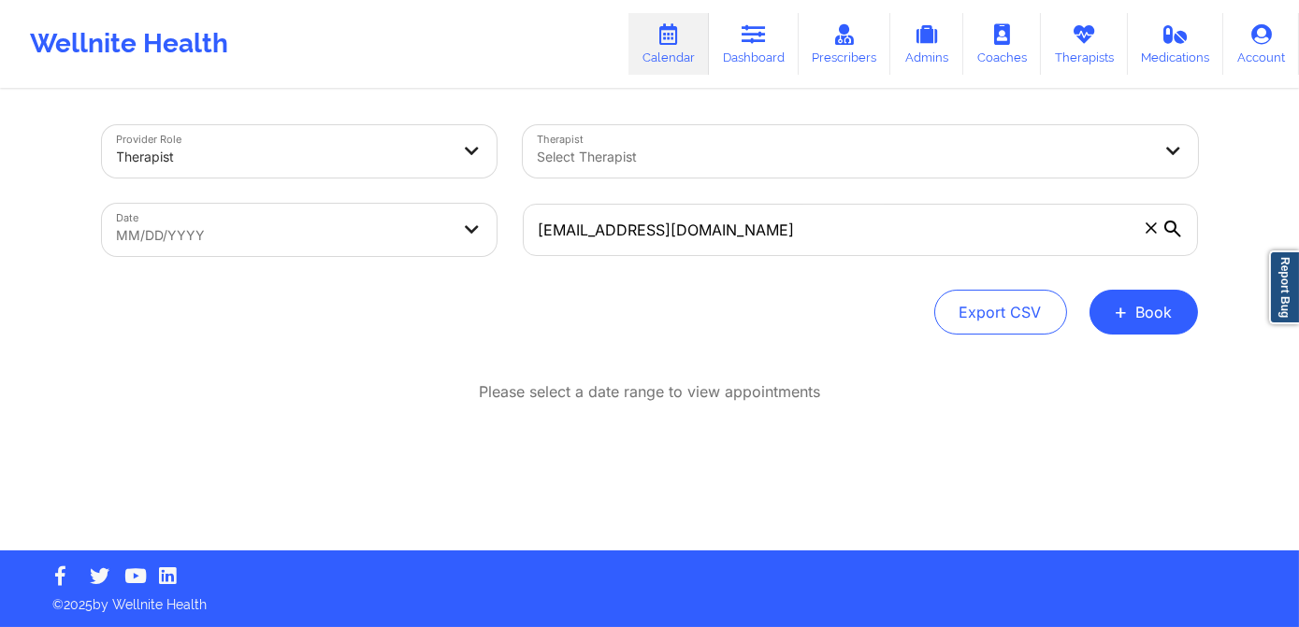
select select "2025-8"
select select "2025-9"
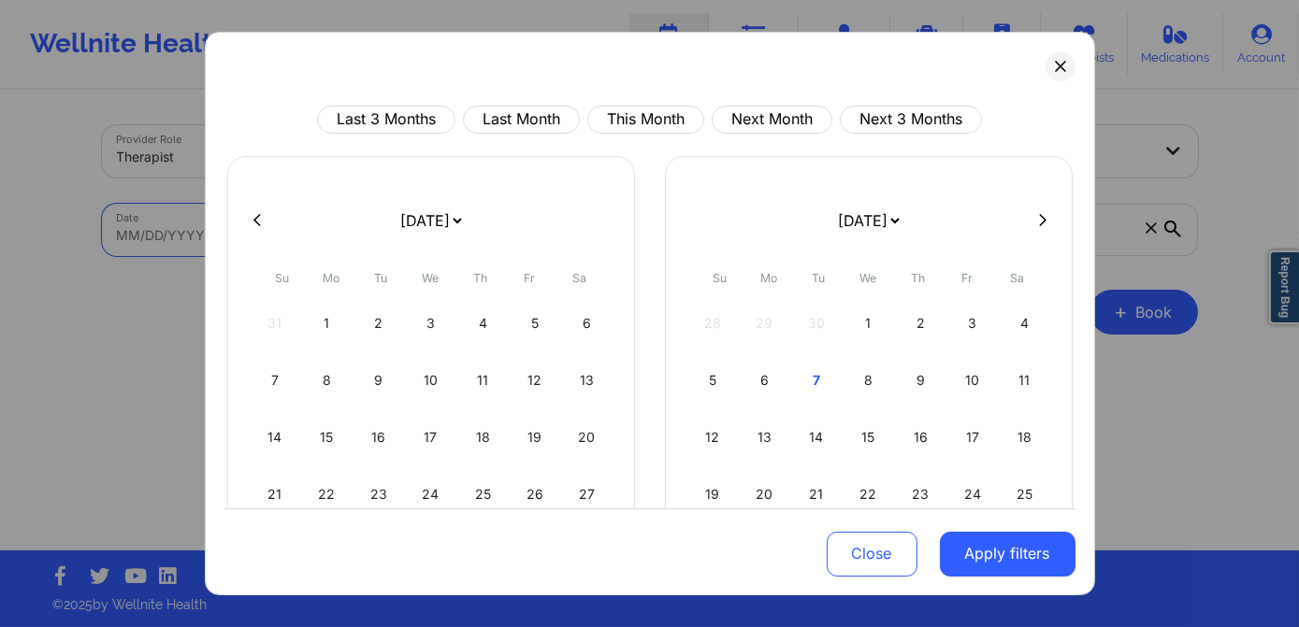
click at [331, 232] on body "Wellnite Health Calendar Dashboard Prescribers Admins Coaches Therapists Medica…" at bounding box center [649, 313] width 1299 height 627
click at [381, 381] on div "9" at bounding box center [379, 380] width 48 height 52
select select "2025-8"
select select "2025-9"
select select "2025-8"
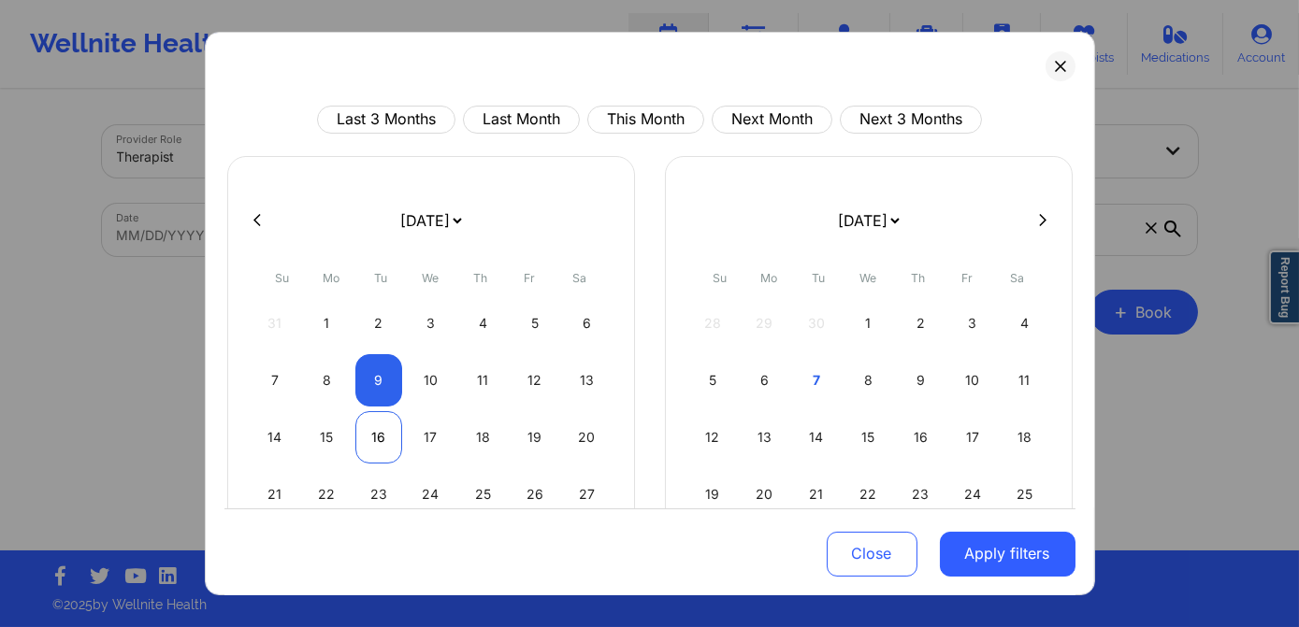
select select "2025-9"
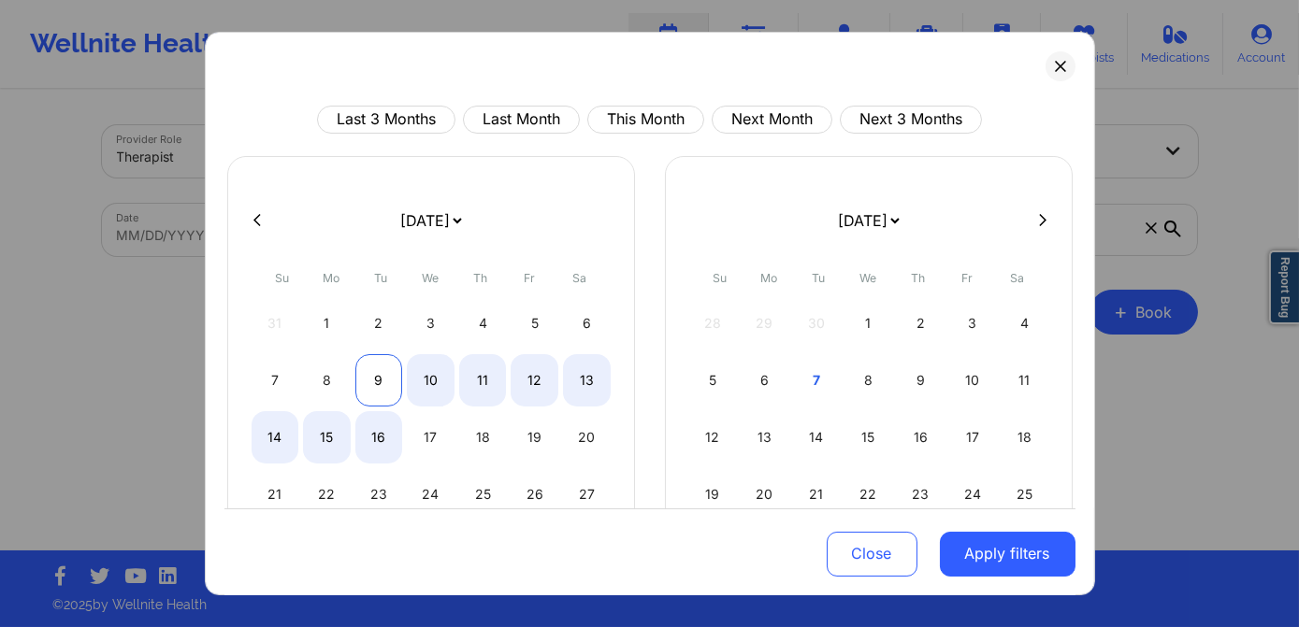
select select "2025-8"
select select "2025-9"
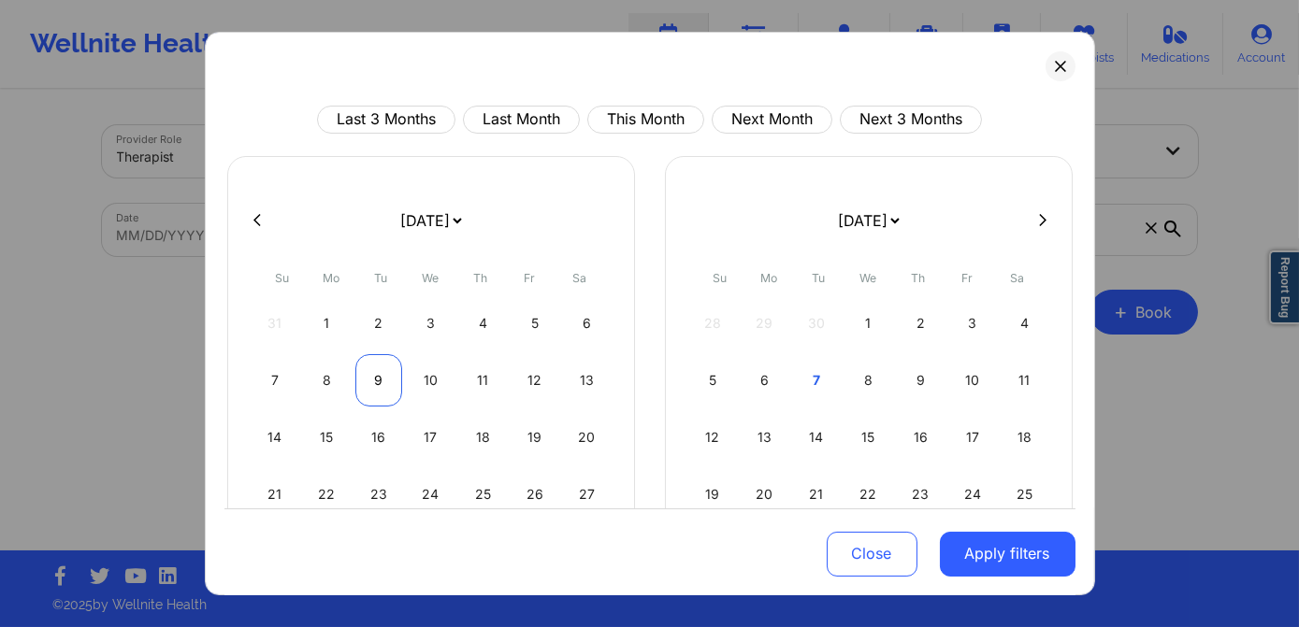
click at [374, 383] on div "9" at bounding box center [379, 380] width 48 height 52
select select "2025-8"
select select "2025-9"
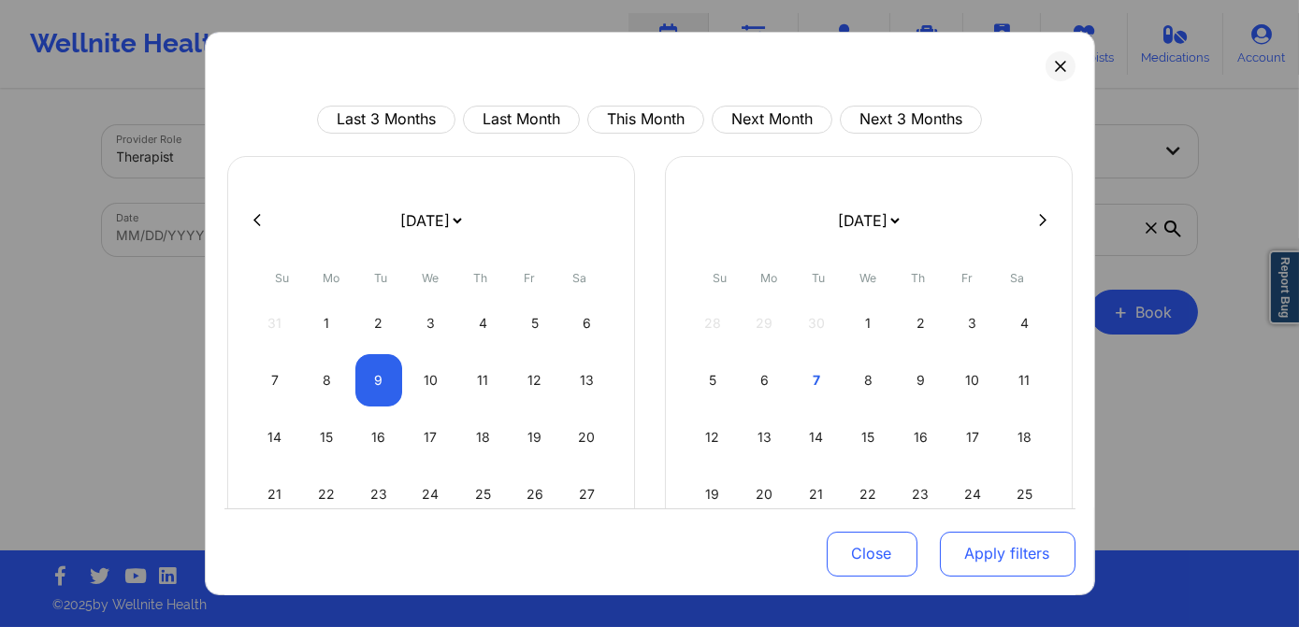
click at [955, 551] on button "Apply filters" at bounding box center [1008, 553] width 136 height 45
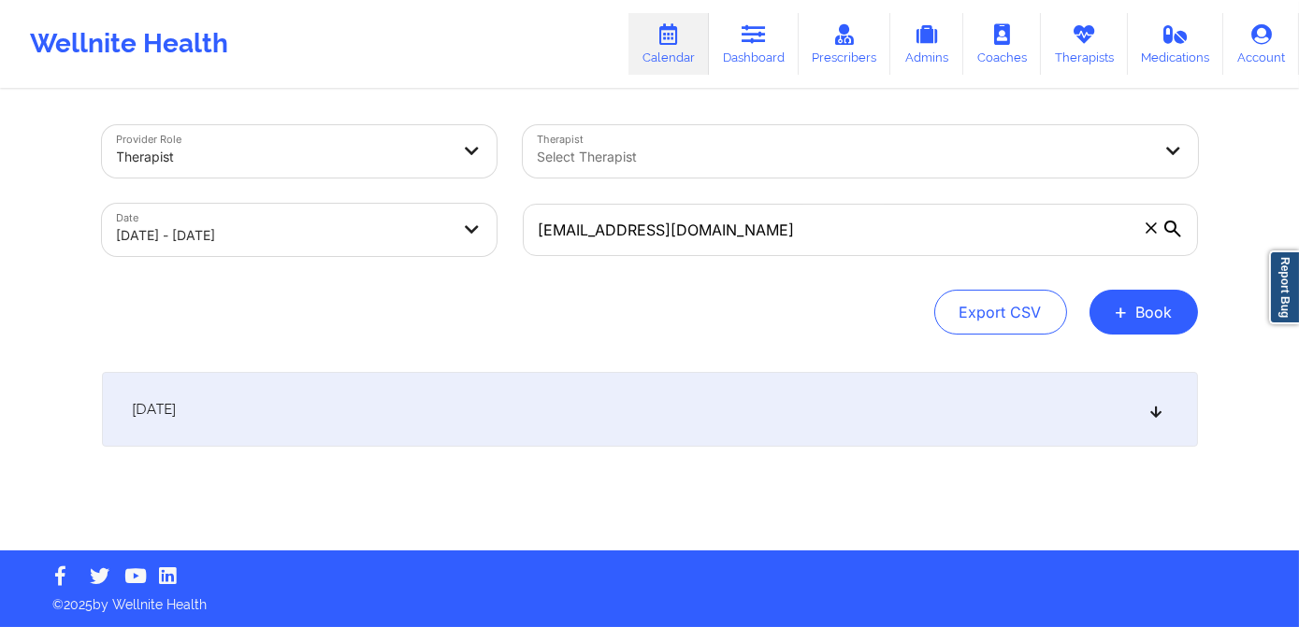
click at [503, 419] on div "[DATE]" at bounding box center [650, 409] width 1096 height 75
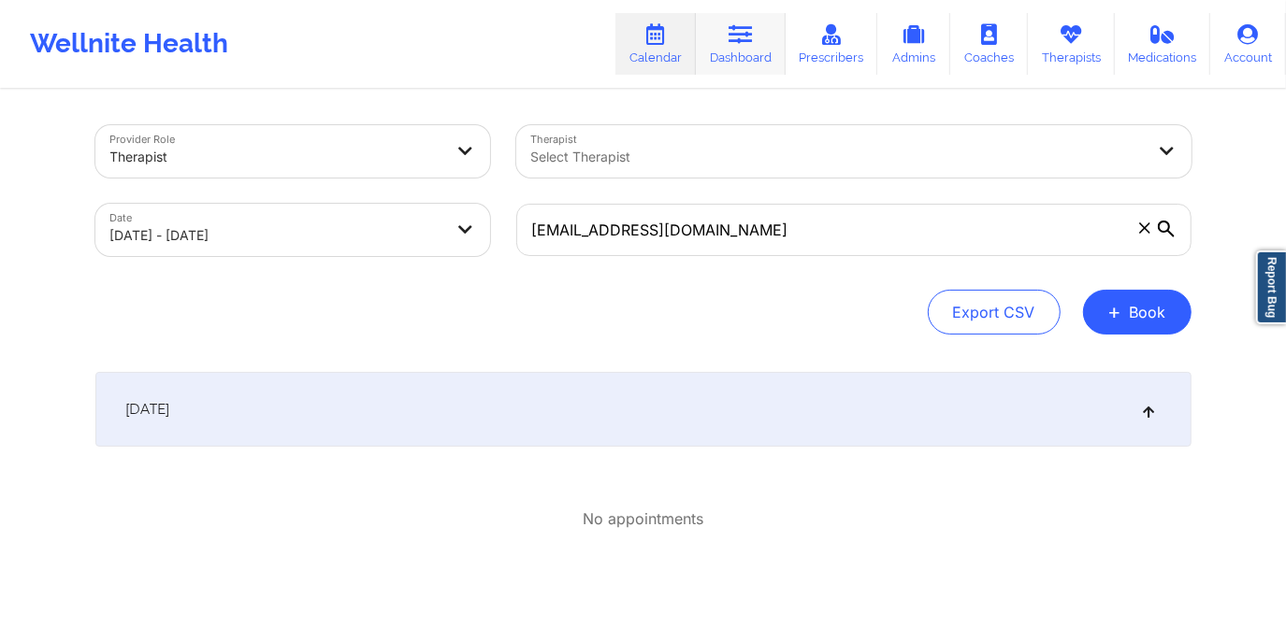
click at [728, 58] on link "Dashboard" at bounding box center [741, 44] width 90 height 62
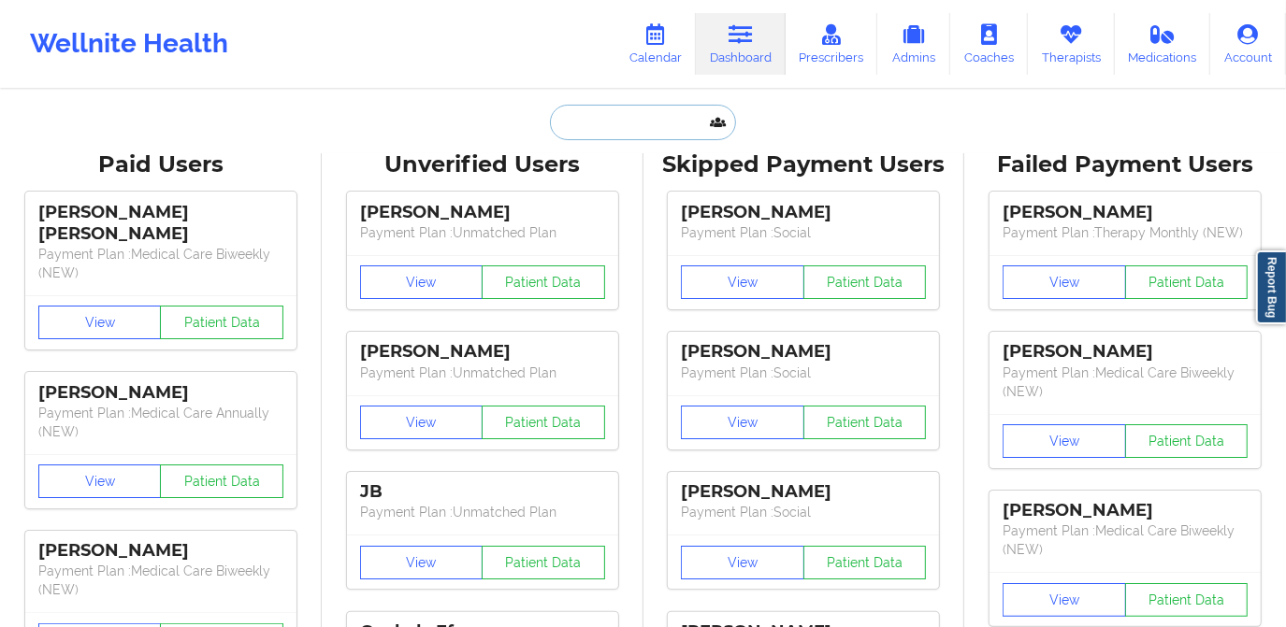
click at [638, 123] on input "text" at bounding box center [642, 123] width 185 height 36
paste input "[PERSON_NAME]"
type input "[PERSON_NAME]"
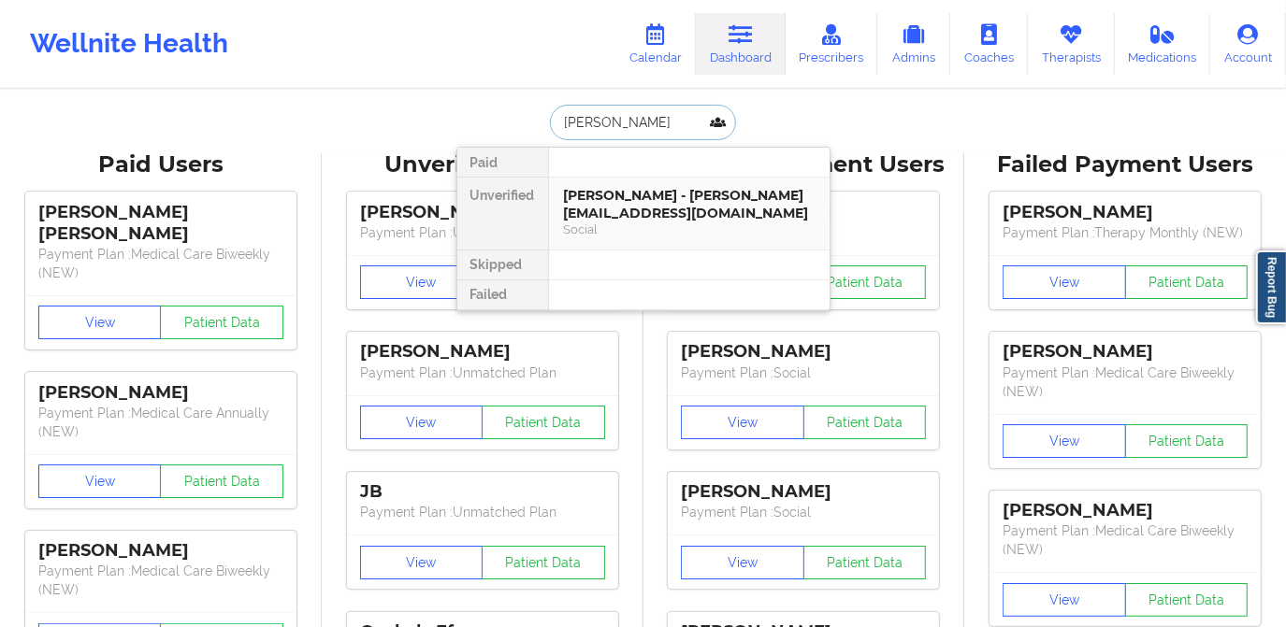
click at [626, 207] on div "[PERSON_NAME] - [PERSON_NAME][EMAIL_ADDRESS][DOMAIN_NAME]" at bounding box center [689, 204] width 251 height 35
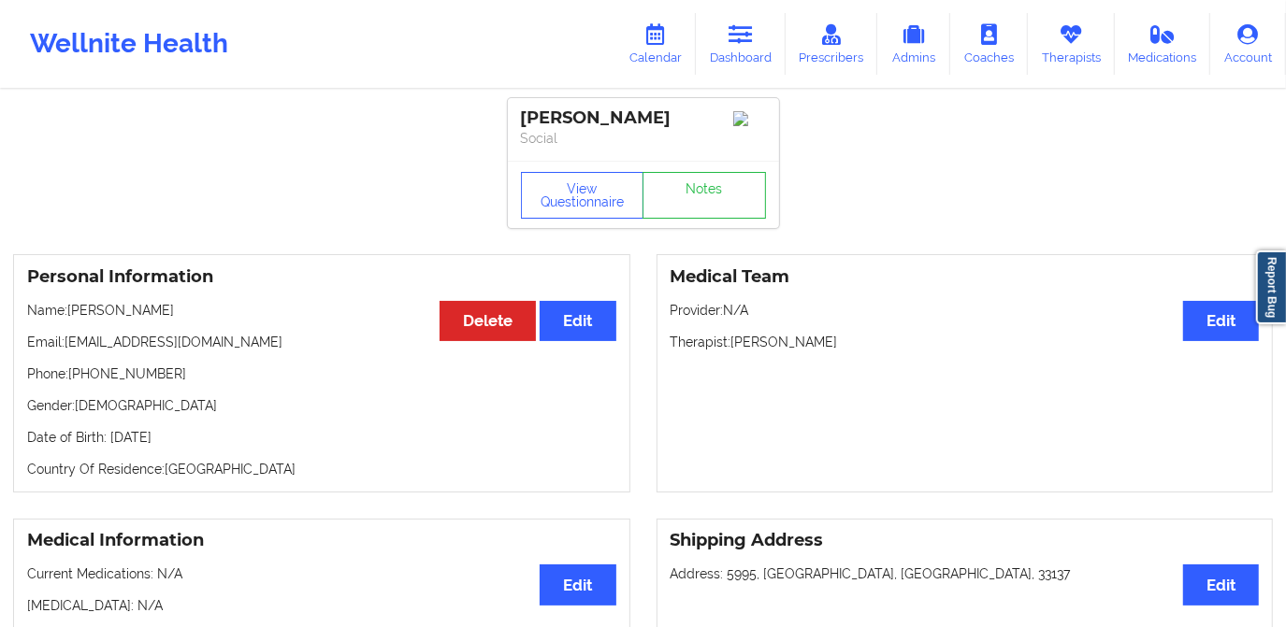
drag, startPoint x: 64, startPoint y: 348, endPoint x: 271, endPoint y: 348, distance: 207.6
click at [271, 348] on p "Email: [EMAIL_ADDRESS][DOMAIN_NAME]" at bounding box center [321, 342] width 589 height 19
copy p "[EMAIL_ADDRESS][DOMAIN_NAME]"
click at [671, 49] on link "Calendar" at bounding box center [655, 44] width 80 height 62
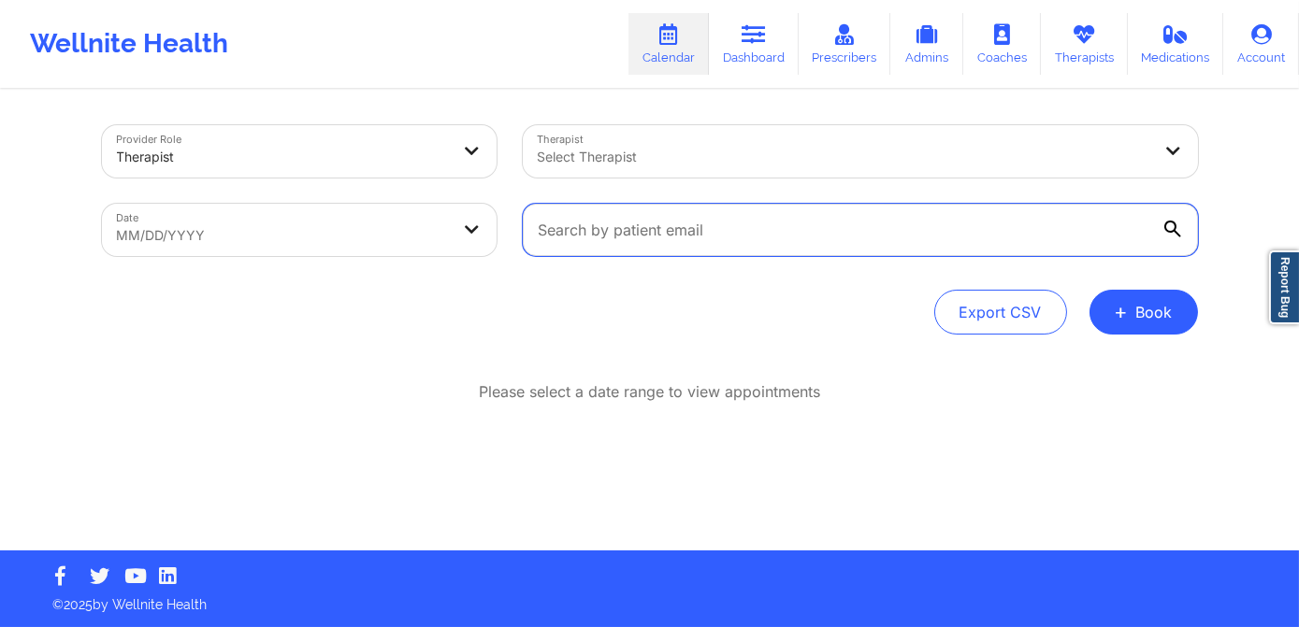
click at [634, 216] on input "text" at bounding box center [860, 230] width 675 height 52
paste input "[EMAIL_ADDRESS][DOMAIN_NAME]"
click at [540, 236] on input "[EMAIL_ADDRESS][DOMAIN_NAME]" at bounding box center [860, 230] width 675 height 52
type input "[EMAIL_ADDRESS][DOMAIN_NAME]"
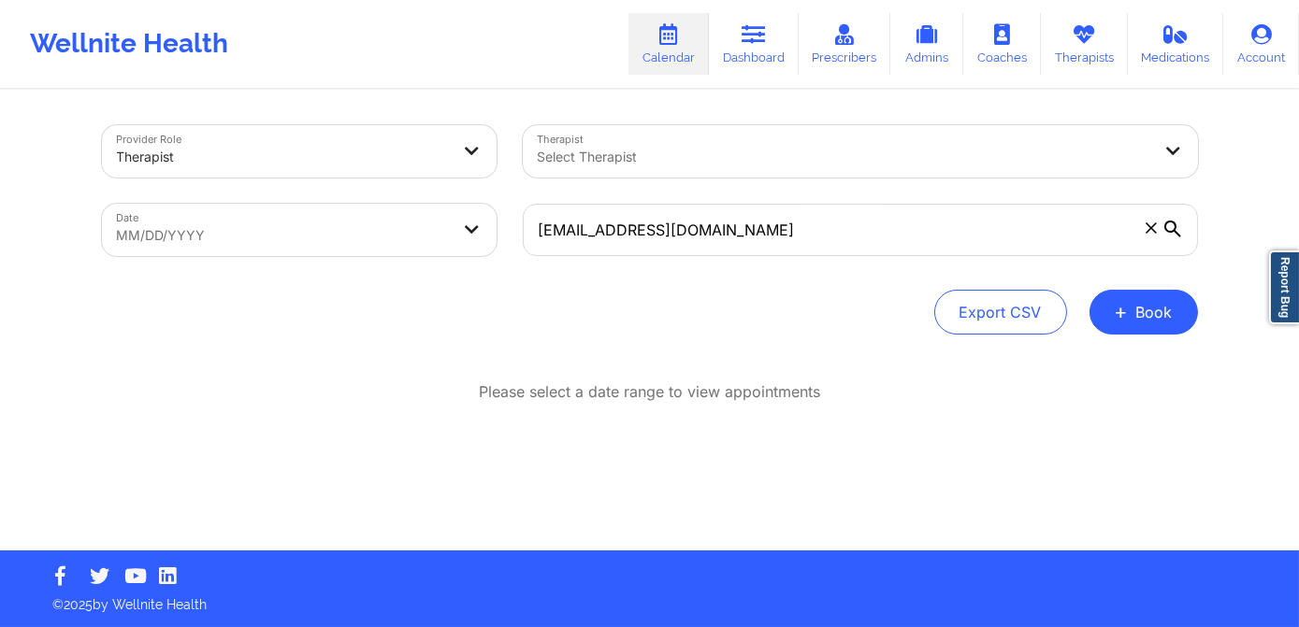
click at [327, 233] on body "Wellnite Health Calendar Dashboard Prescribers Admins Coaches Therapists Medica…" at bounding box center [649, 313] width 1299 height 627
select select "2025-8"
select select "2025-9"
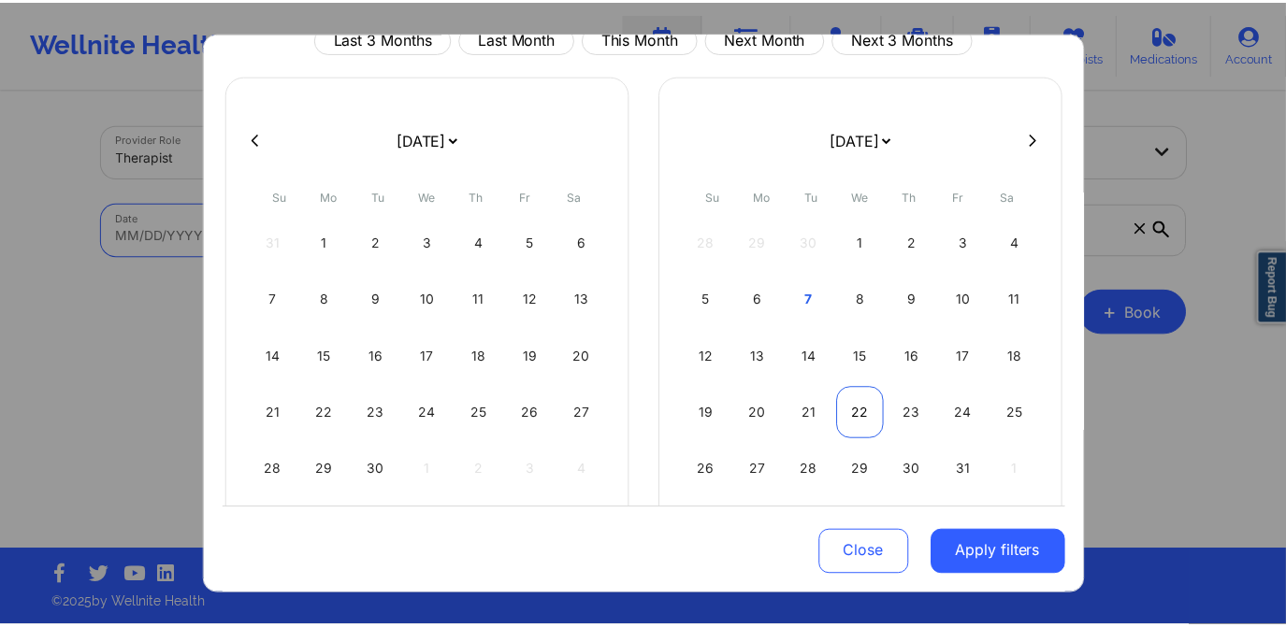
scroll to position [84, 0]
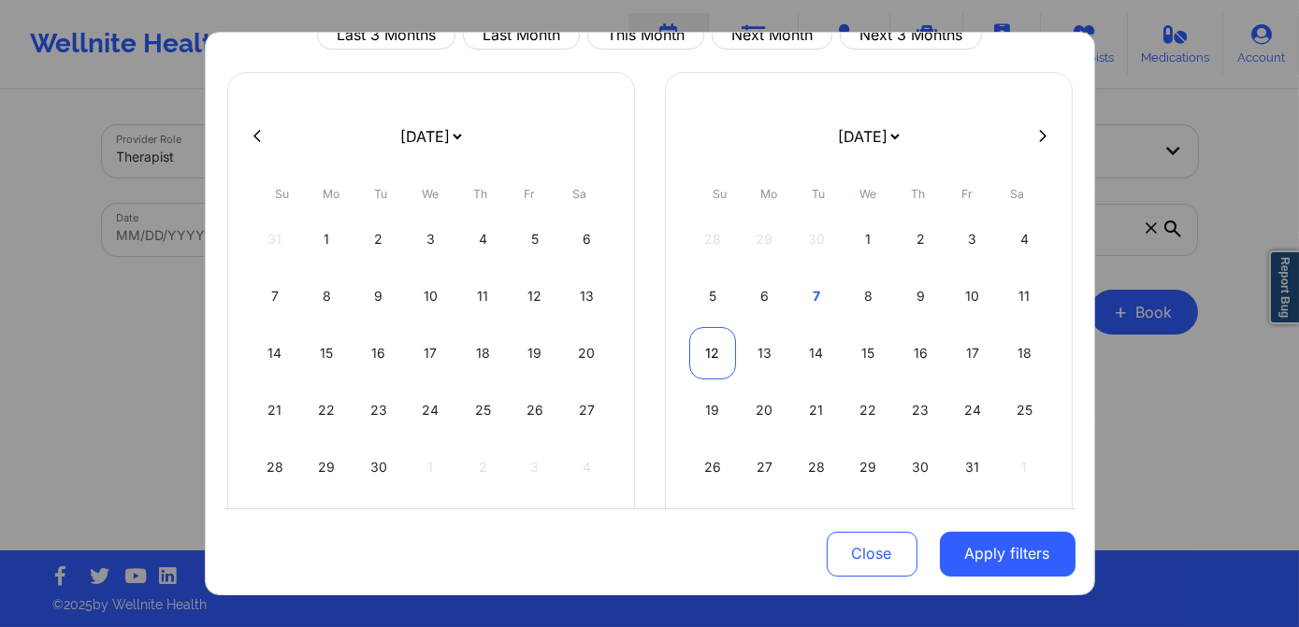
click at [704, 353] on div "12" at bounding box center [713, 353] width 48 height 52
select select "2025-9"
select select "2025-10"
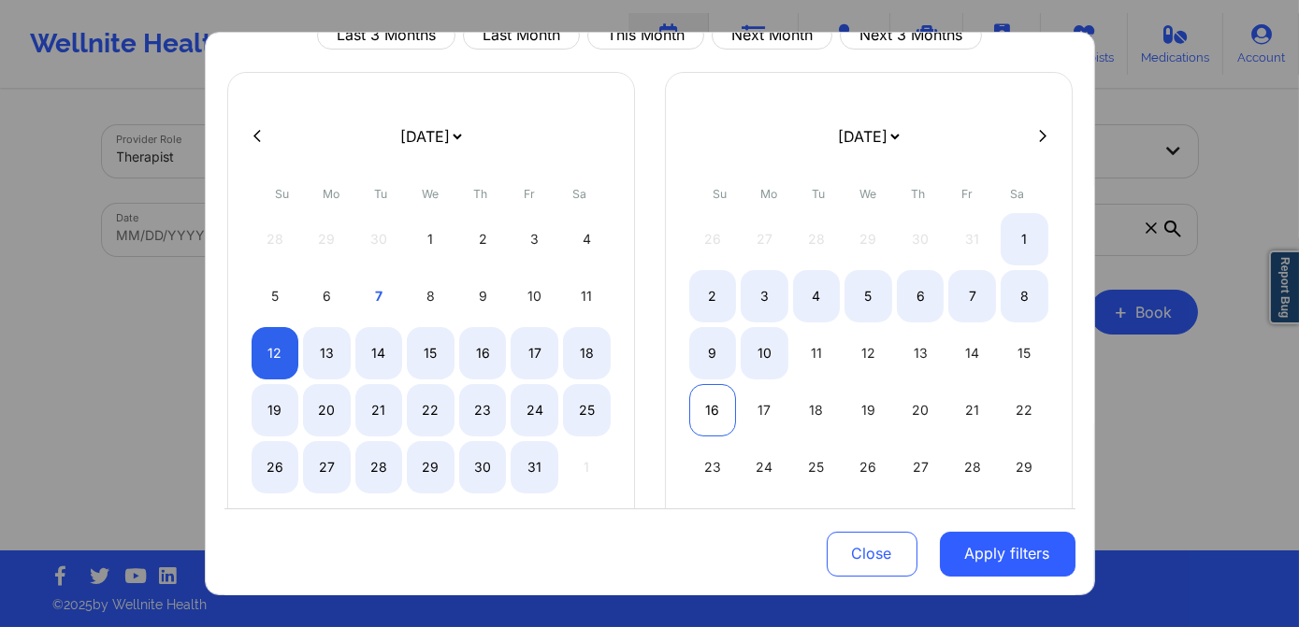
select select "2025-9"
select select "2025-10"
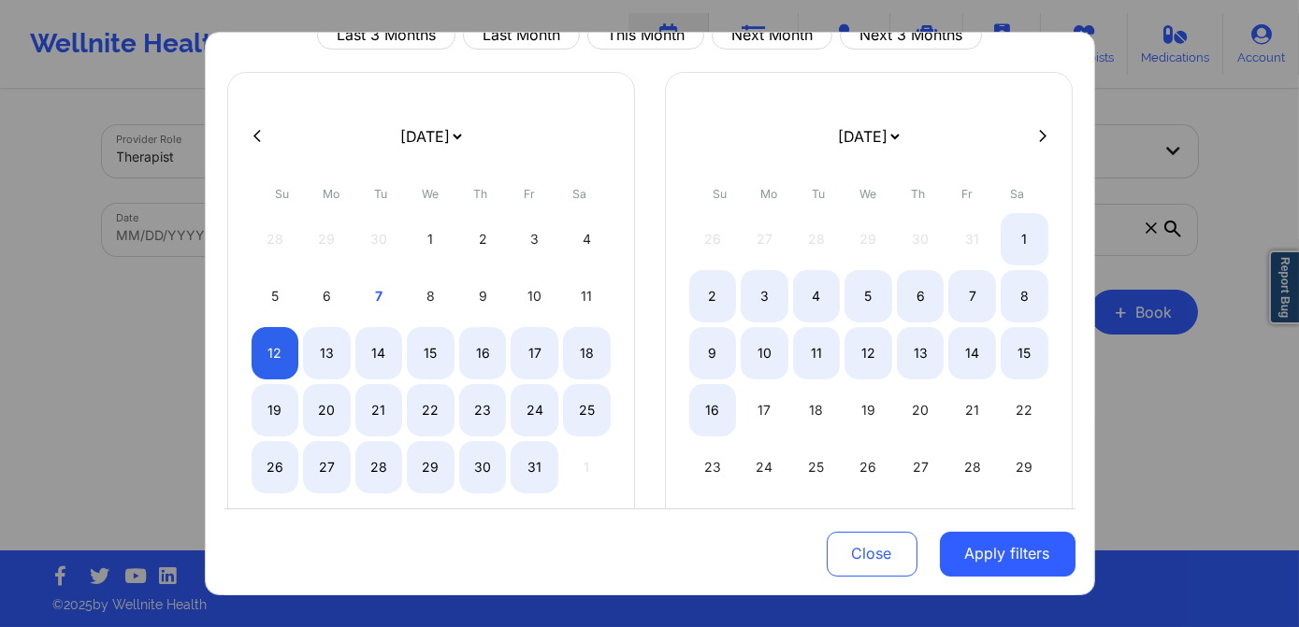
select select "2025-9"
select select "2025-10"
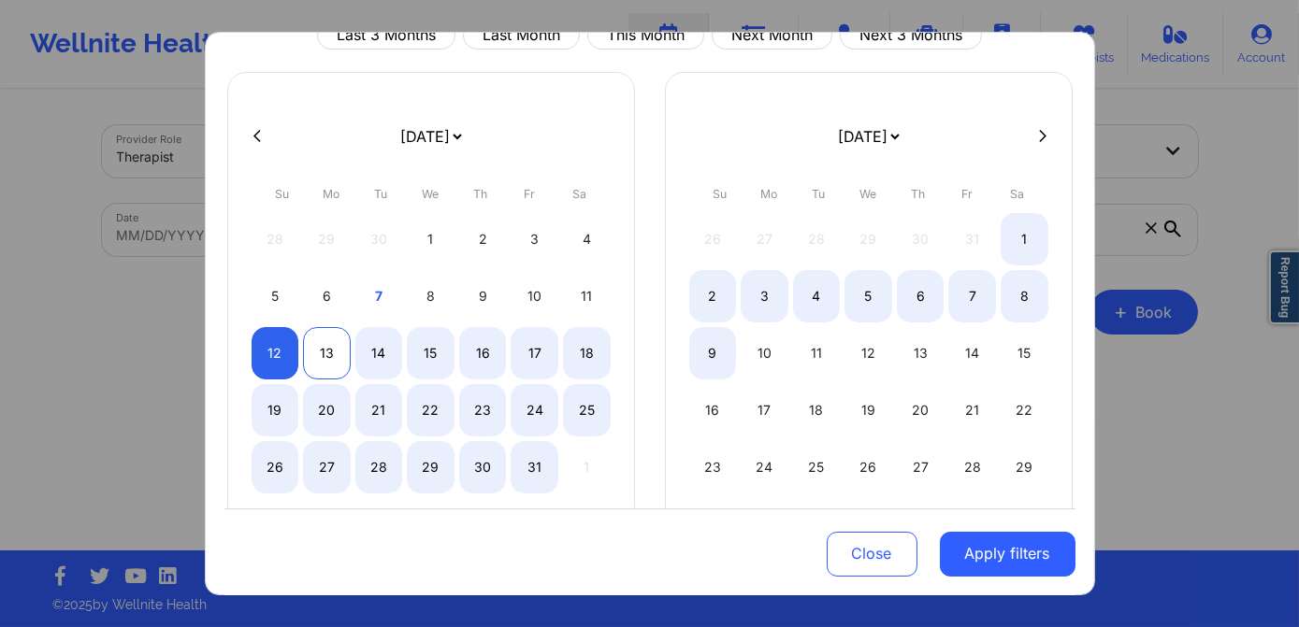
select select "2025-9"
select select "2025-10"
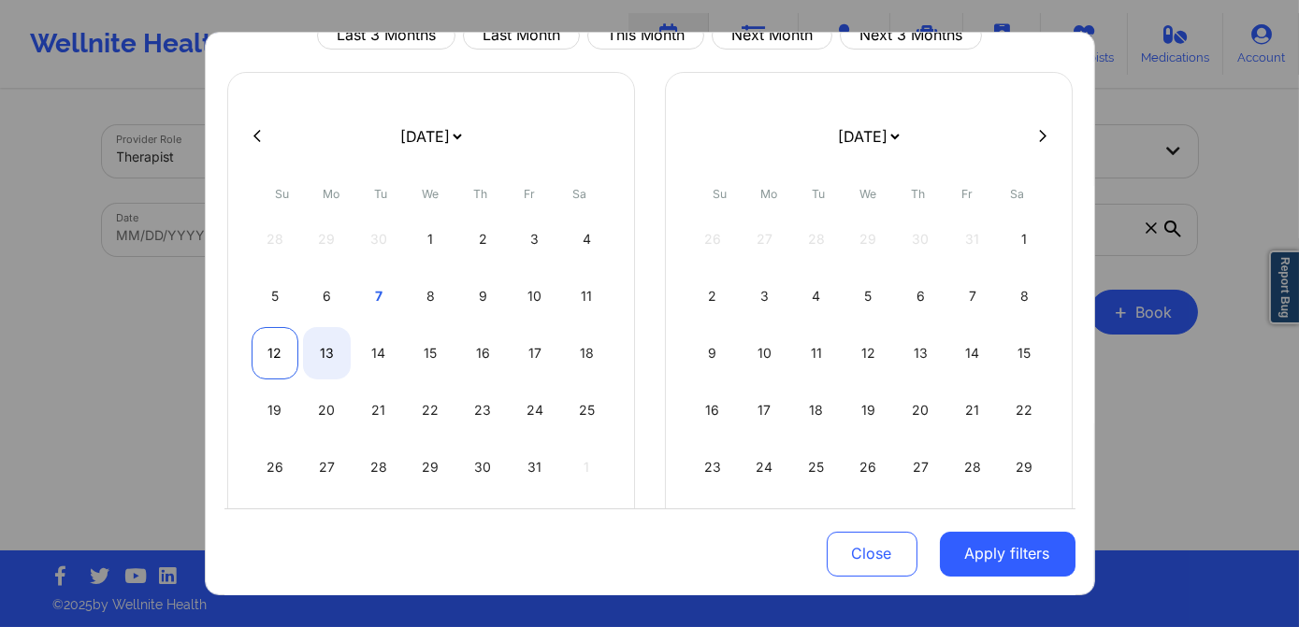
select select "2025-9"
select select "2025-10"
click at [273, 352] on div "12" at bounding box center [276, 353] width 48 height 52
select select "2025-9"
select select "2025-10"
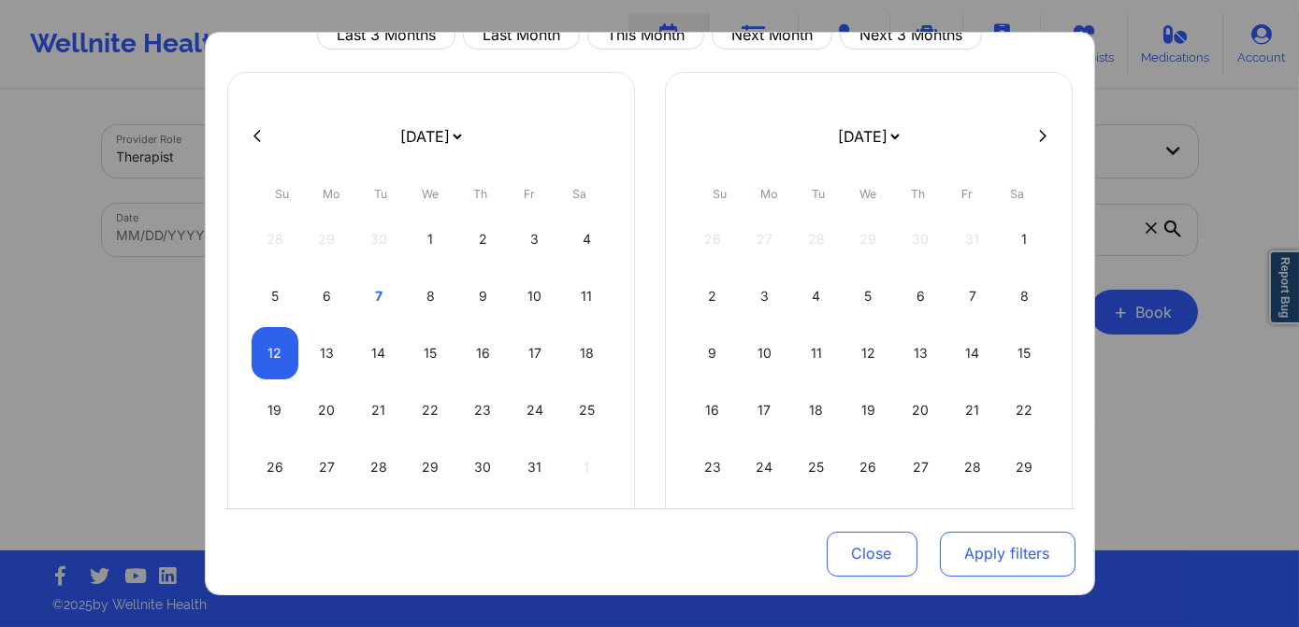
click at [1000, 554] on button "Apply filters" at bounding box center [1008, 553] width 136 height 45
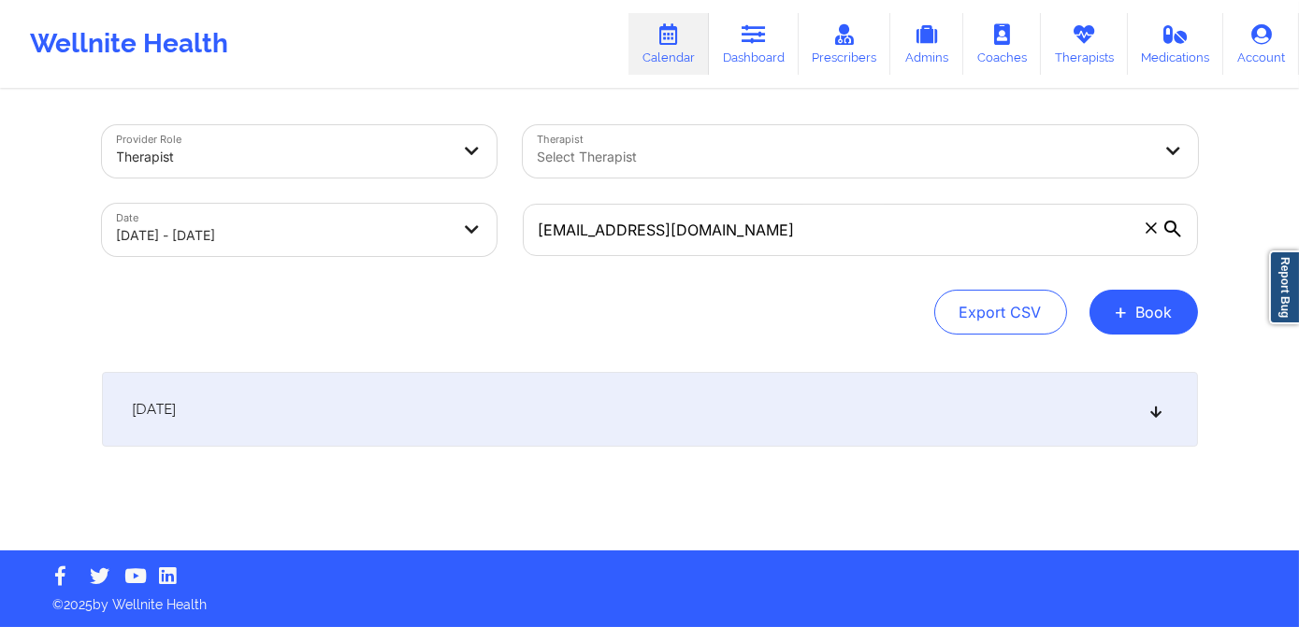
click at [356, 396] on div "[DATE]" at bounding box center [650, 409] width 1096 height 75
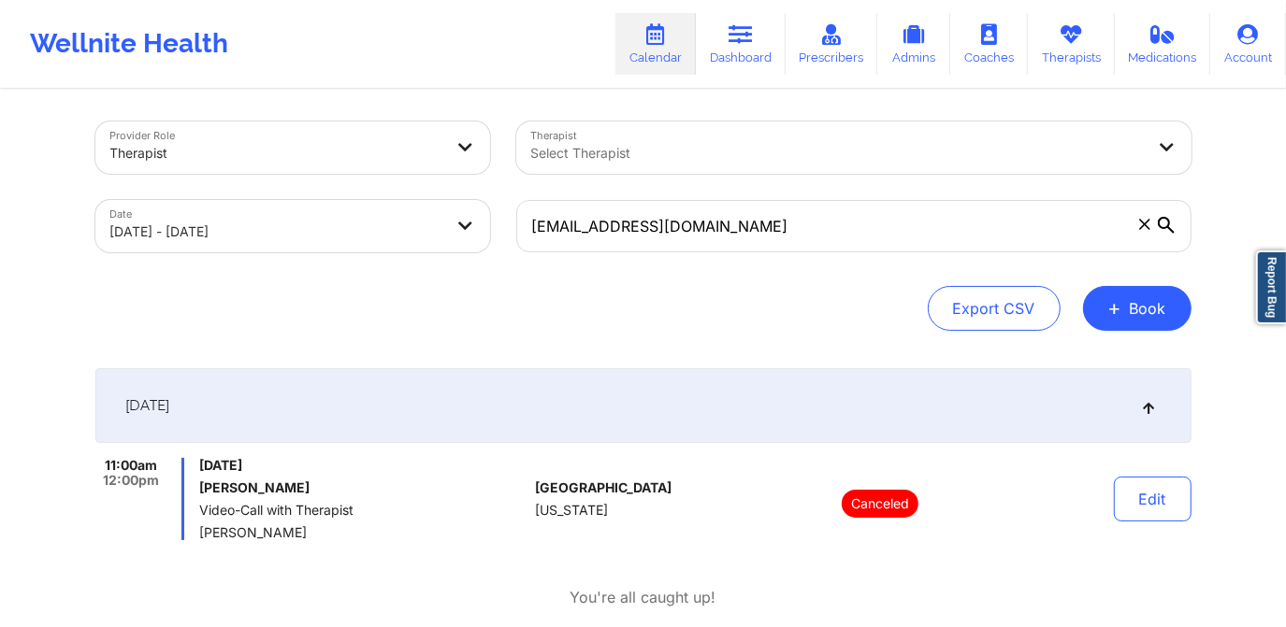
scroll to position [0, 0]
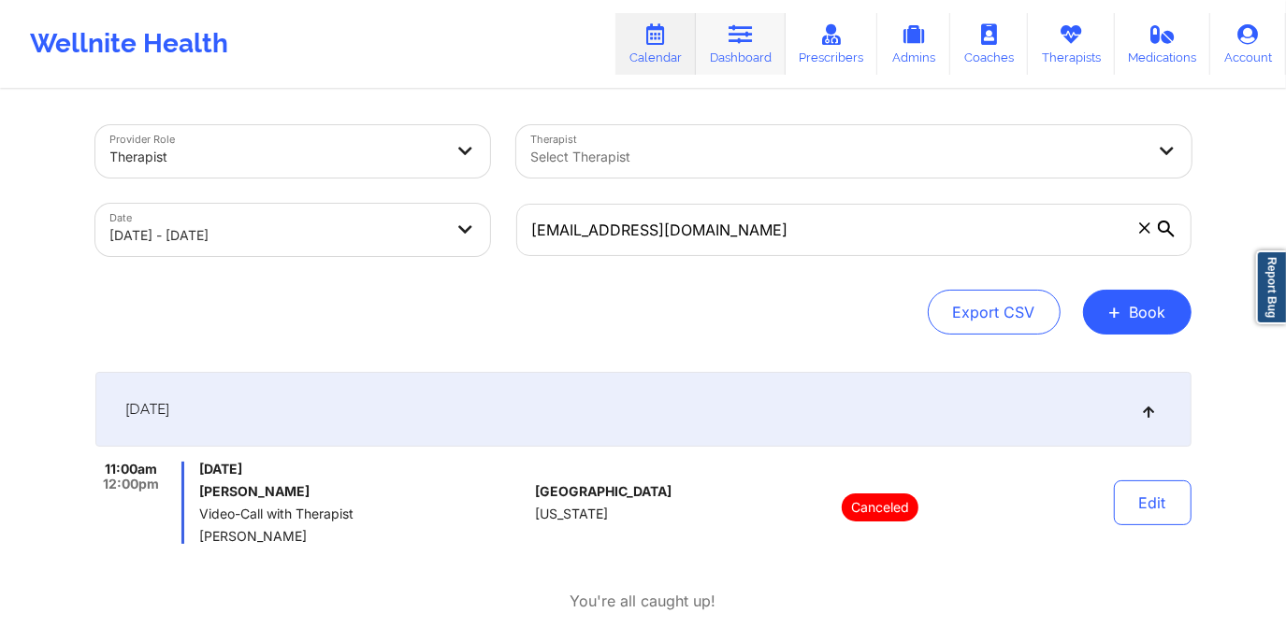
click at [732, 65] on link "Dashboard" at bounding box center [741, 44] width 90 height 62
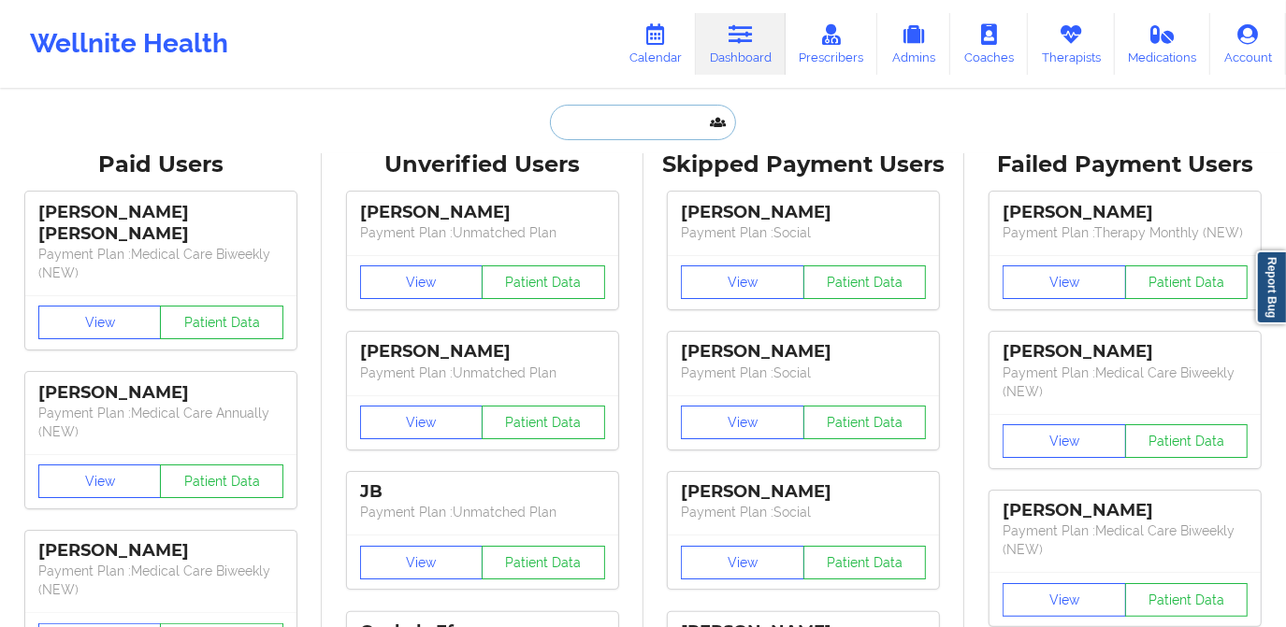
click at [638, 130] on input "text" at bounding box center [642, 123] width 185 height 36
paste input "[PERSON_NAME]"
type input "[PERSON_NAME]"
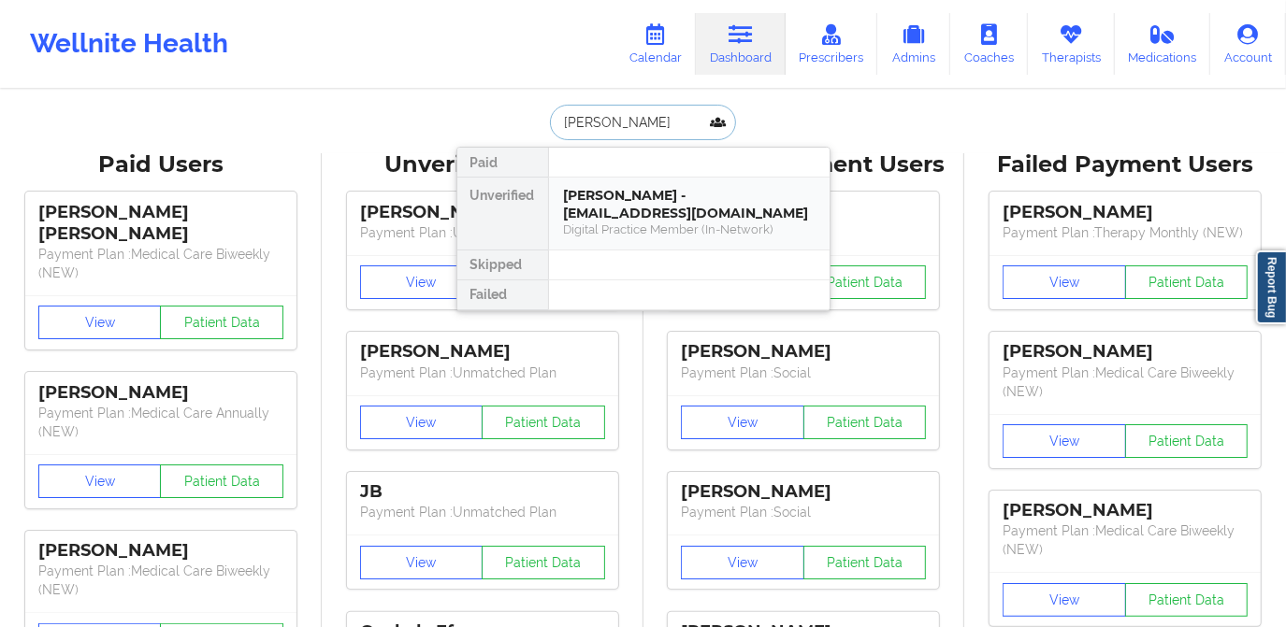
click at [643, 213] on div "[PERSON_NAME] - [EMAIL_ADDRESS][DOMAIN_NAME]" at bounding box center [689, 204] width 251 height 35
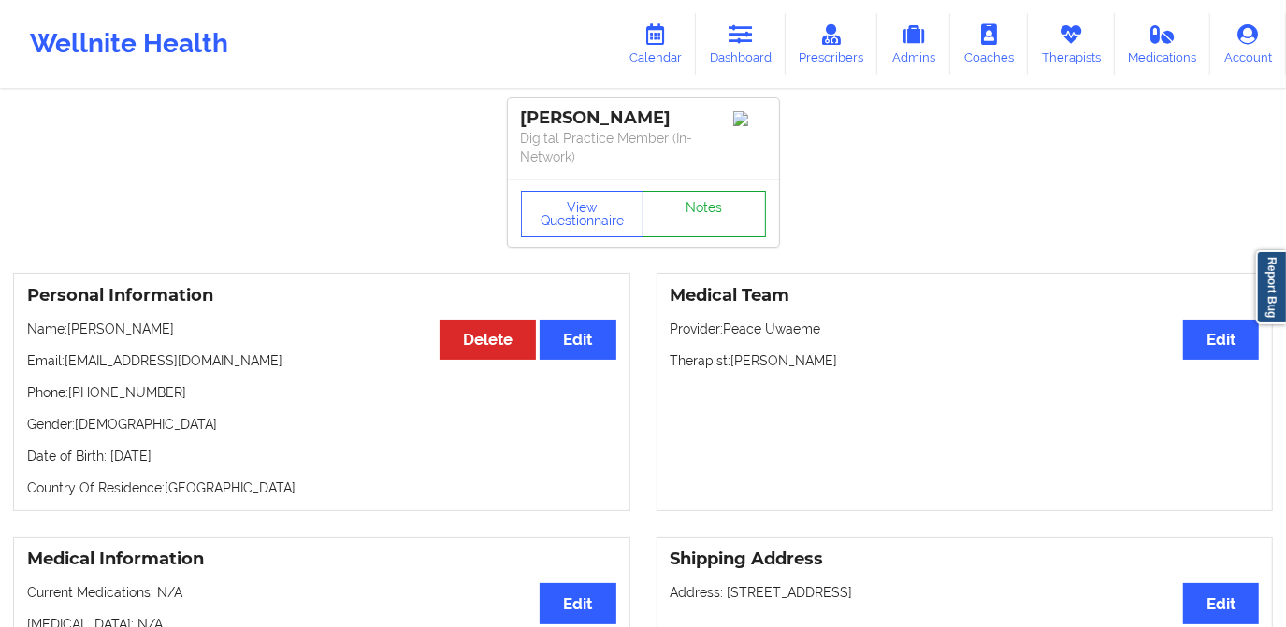
click at [713, 204] on link "Notes" at bounding box center [703, 214] width 123 height 47
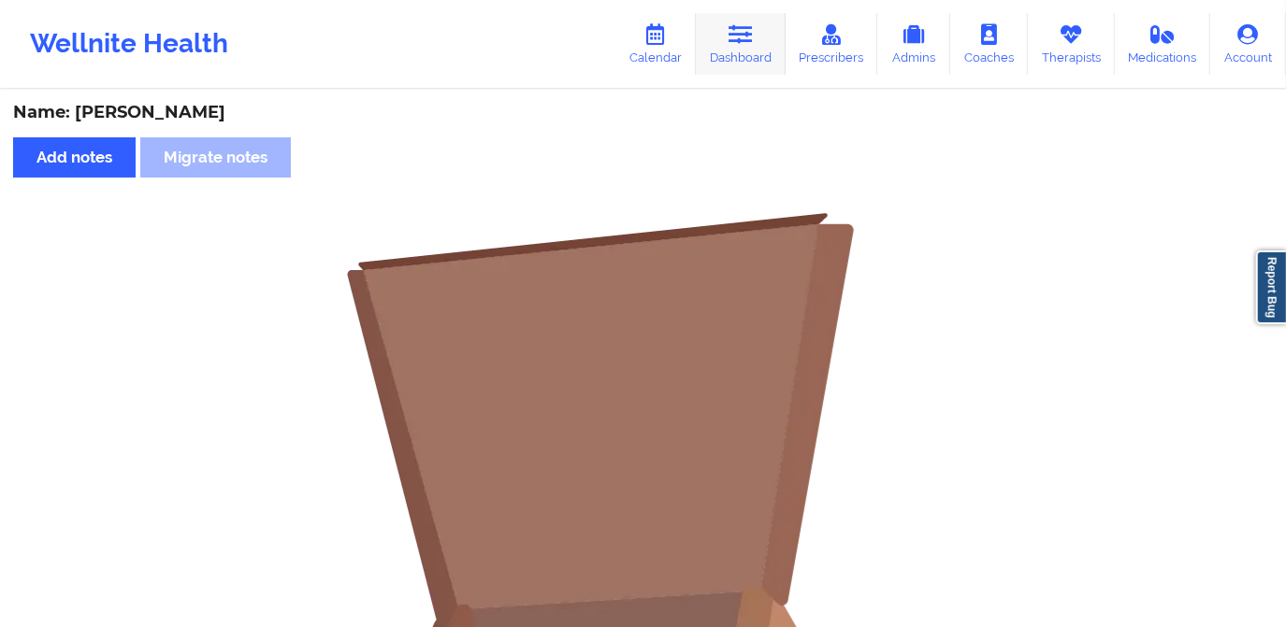
click at [723, 50] on link "Dashboard" at bounding box center [741, 44] width 90 height 62
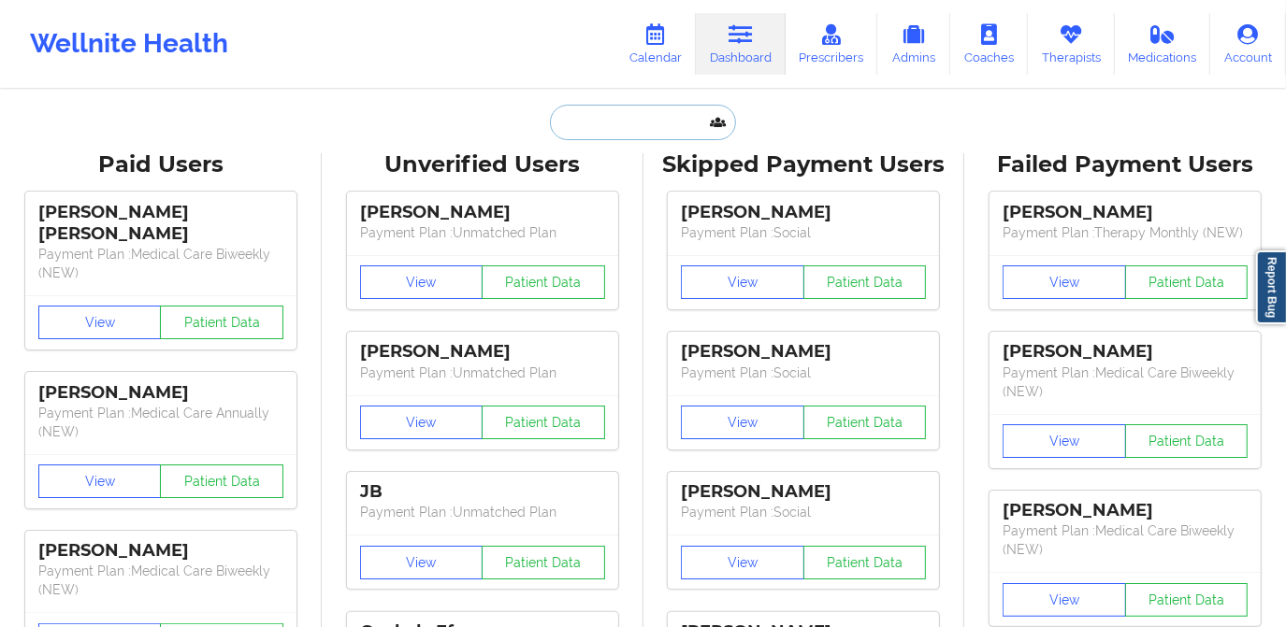
click at [600, 118] on input "text" at bounding box center [642, 123] width 185 height 36
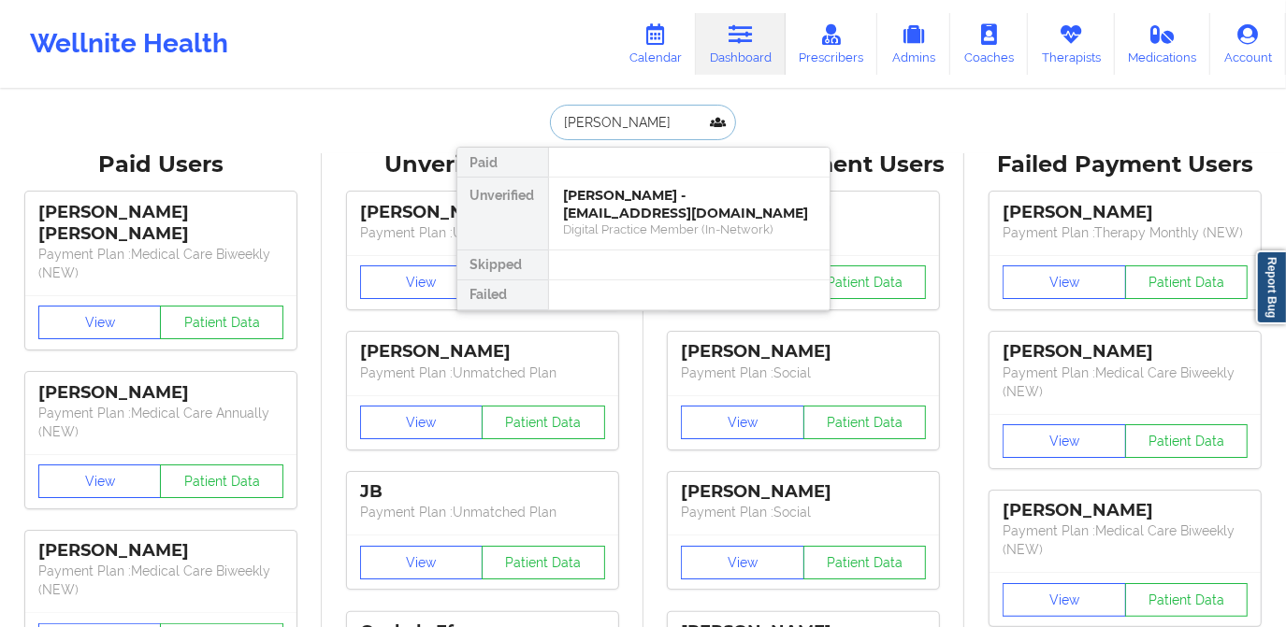
type input "[PERSON_NAME]"
click at [616, 205] on div "[PERSON_NAME] - [EMAIL_ADDRESS][DOMAIN_NAME]" at bounding box center [689, 204] width 251 height 35
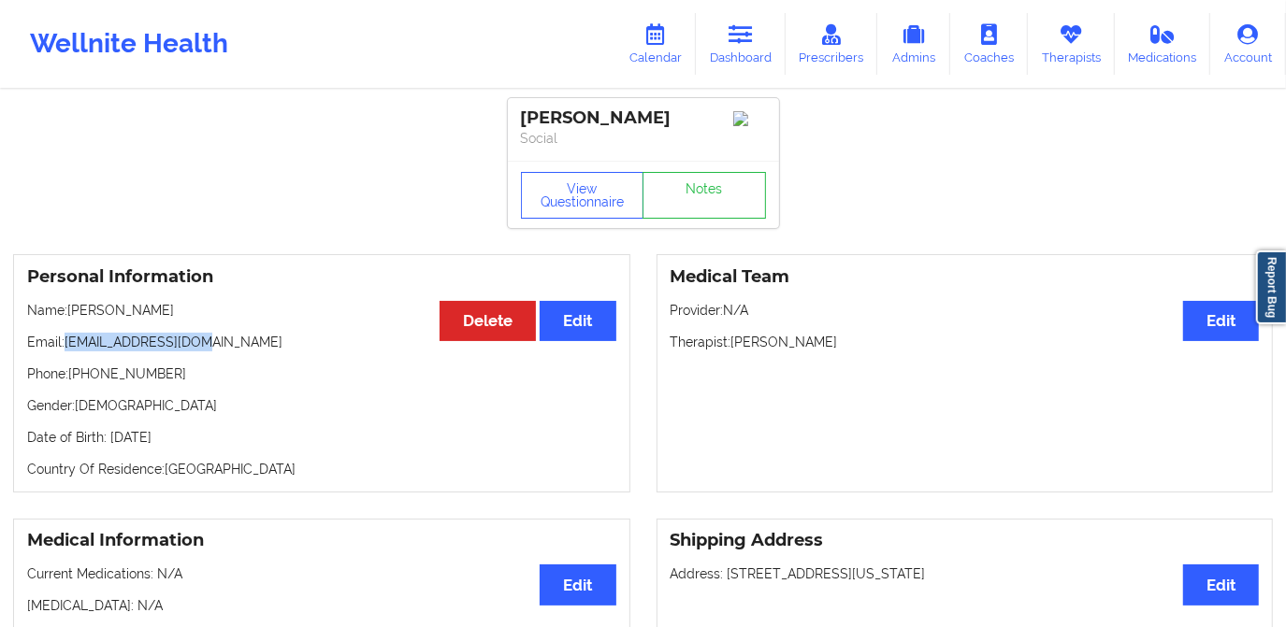
drag, startPoint x: 65, startPoint y: 346, endPoint x: 212, endPoint y: 351, distance: 147.8
click at [212, 352] on p "Email: [EMAIL_ADDRESS][DOMAIN_NAME]" at bounding box center [321, 342] width 589 height 19
copy p "[EMAIL_ADDRESS][DOMAIN_NAME]"
click at [672, 46] on link "Calendar" at bounding box center [655, 44] width 80 height 62
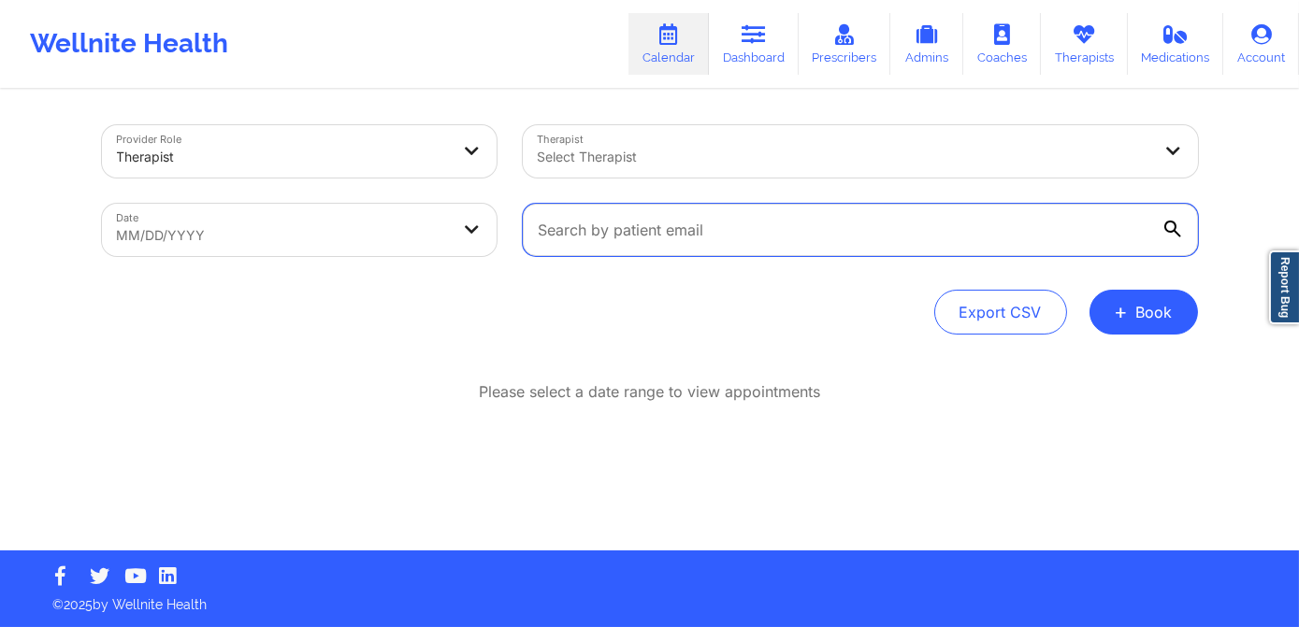
click at [636, 224] on input "text" at bounding box center [860, 230] width 675 height 52
paste input "[EMAIL_ADDRESS][DOMAIN_NAME]"
type input "[EMAIL_ADDRESS][DOMAIN_NAME]"
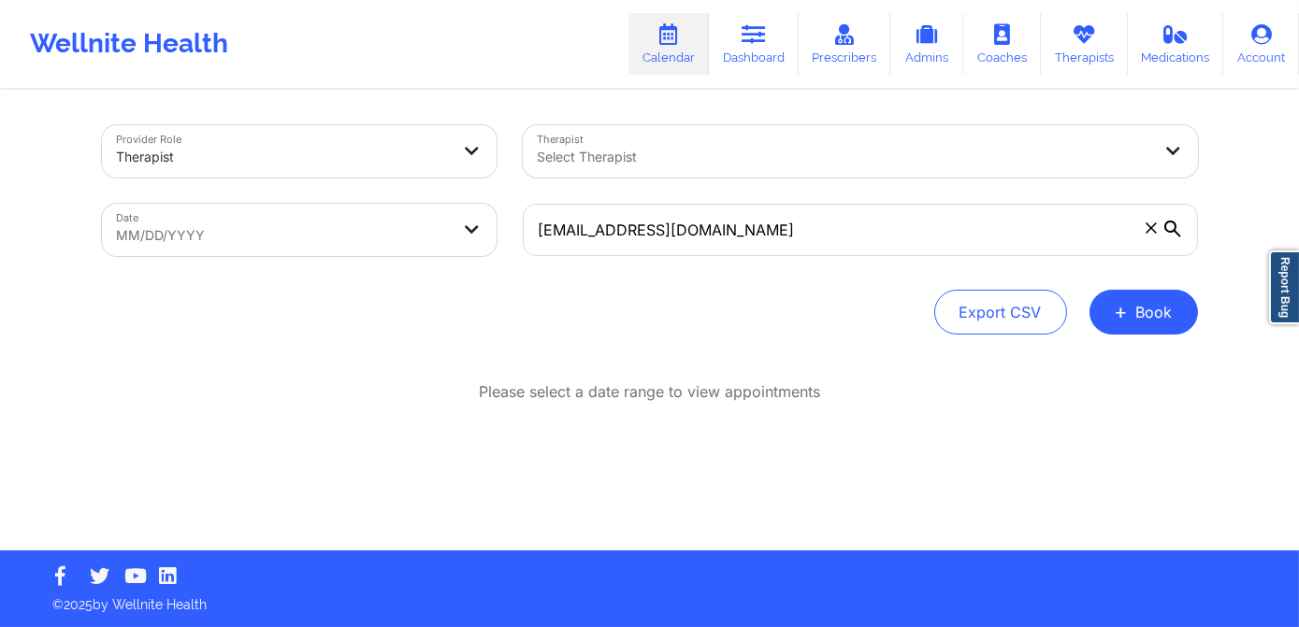
click at [325, 252] on body "Wellnite Health Calendar Dashboard Prescribers Admins Coaches Therapists Medica…" at bounding box center [649, 313] width 1299 height 627
select select "2025-8"
select select "2025-9"
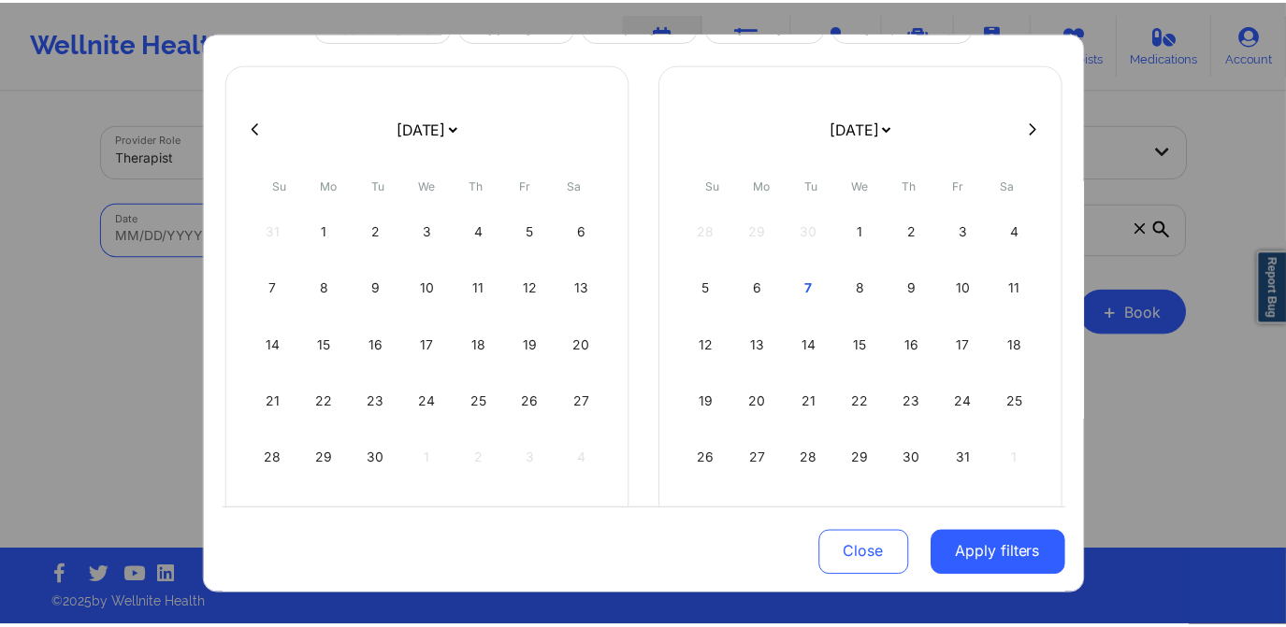
scroll to position [125, 0]
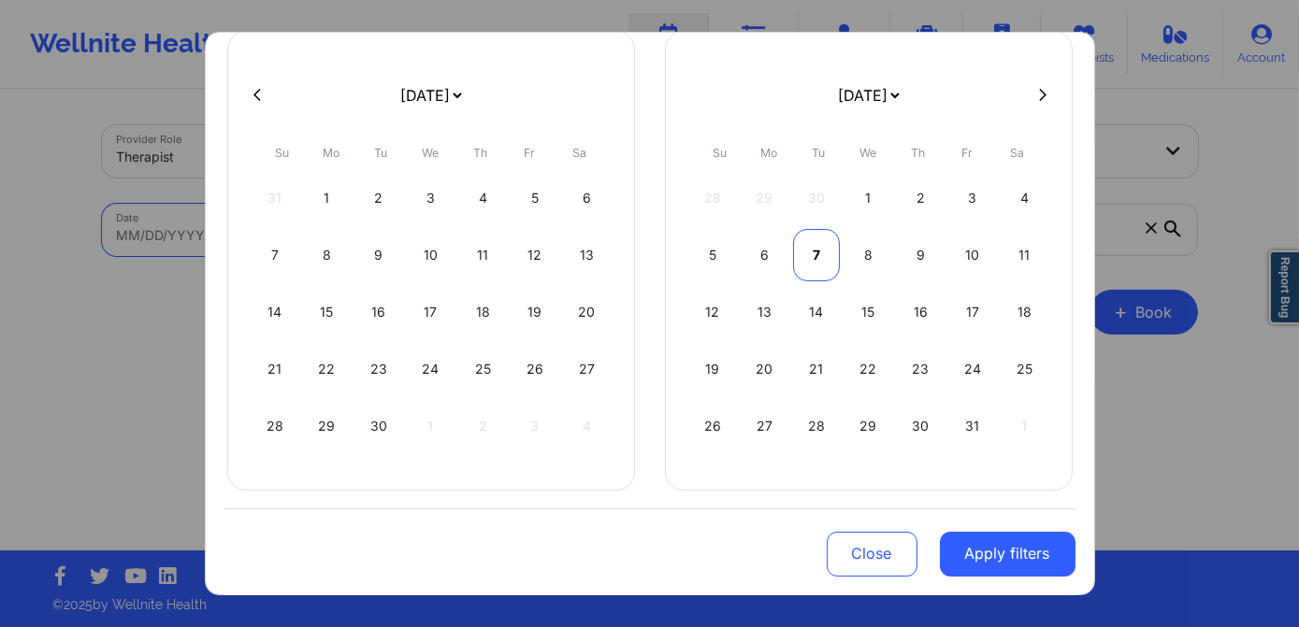
click at [822, 259] on div "7" at bounding box center [817, 255] width 48 height 52
select select "2025-9"
select select "2025-10"
select select "2025-9"
select select "2025-10"
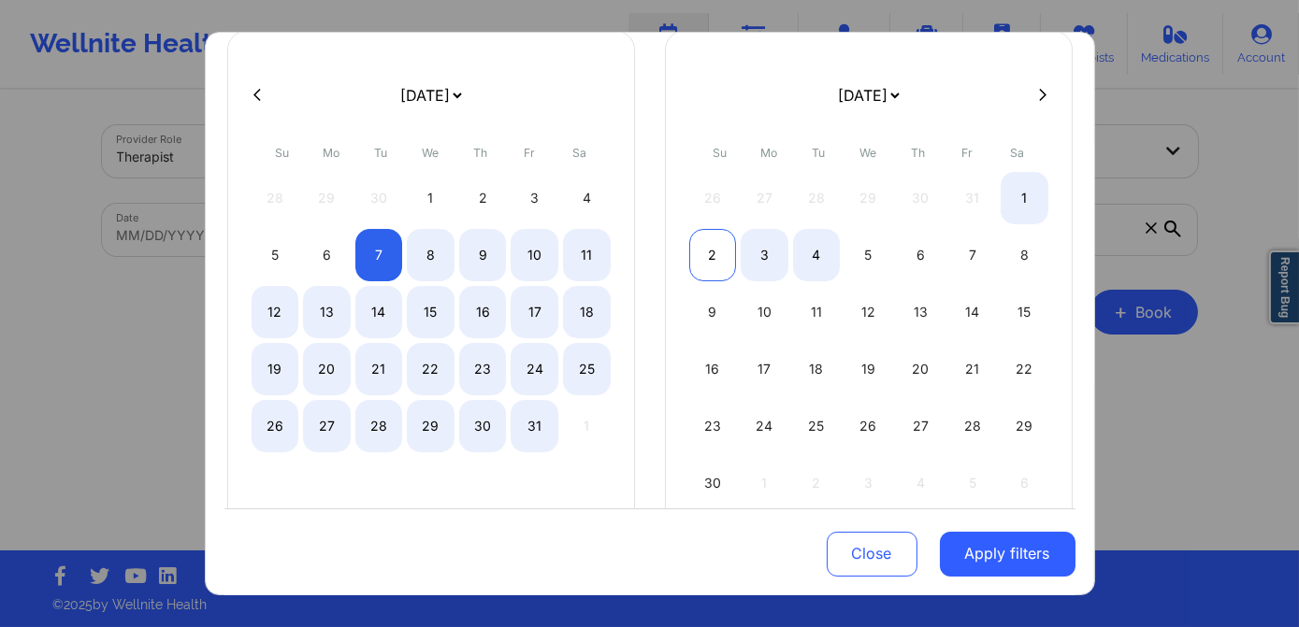
select select "2025-9"
select select "2025-10"
select select "2025-9"
select select "2025-10"
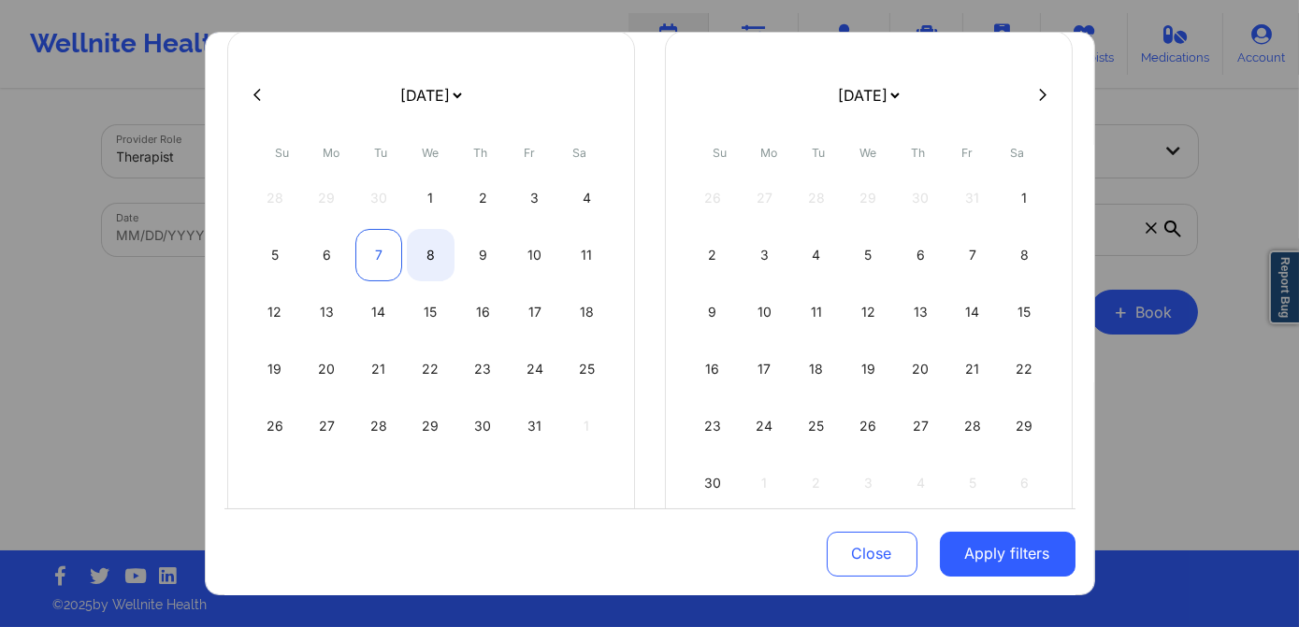
select select "2025-9"
select select "2025-10"
click at [389, 267] on div "7" at bounding box center [379, 255] width 48 height 52
select select "2025-9"
select select "2025-10"
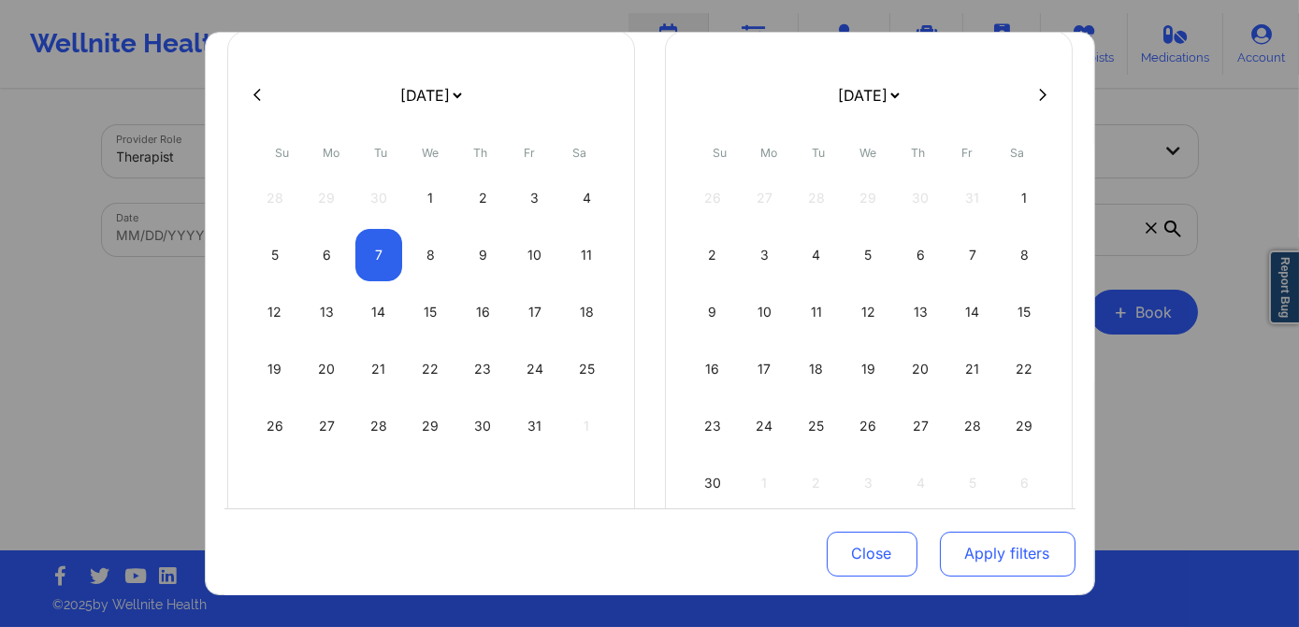
click at [947, 553] on button "Apply filters" at bounding box center [1008, 553] width 136 height 45
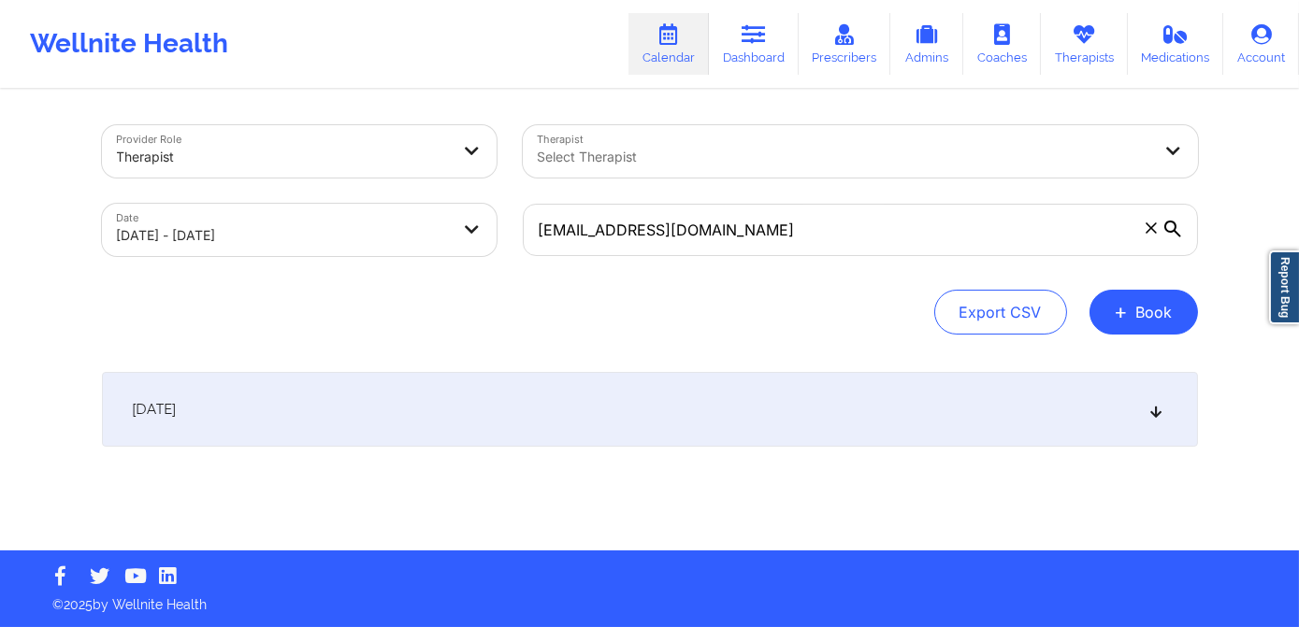
click at [465, 426] on div "[DATE]" at bounding box center [650, 409] width 1096 height 75
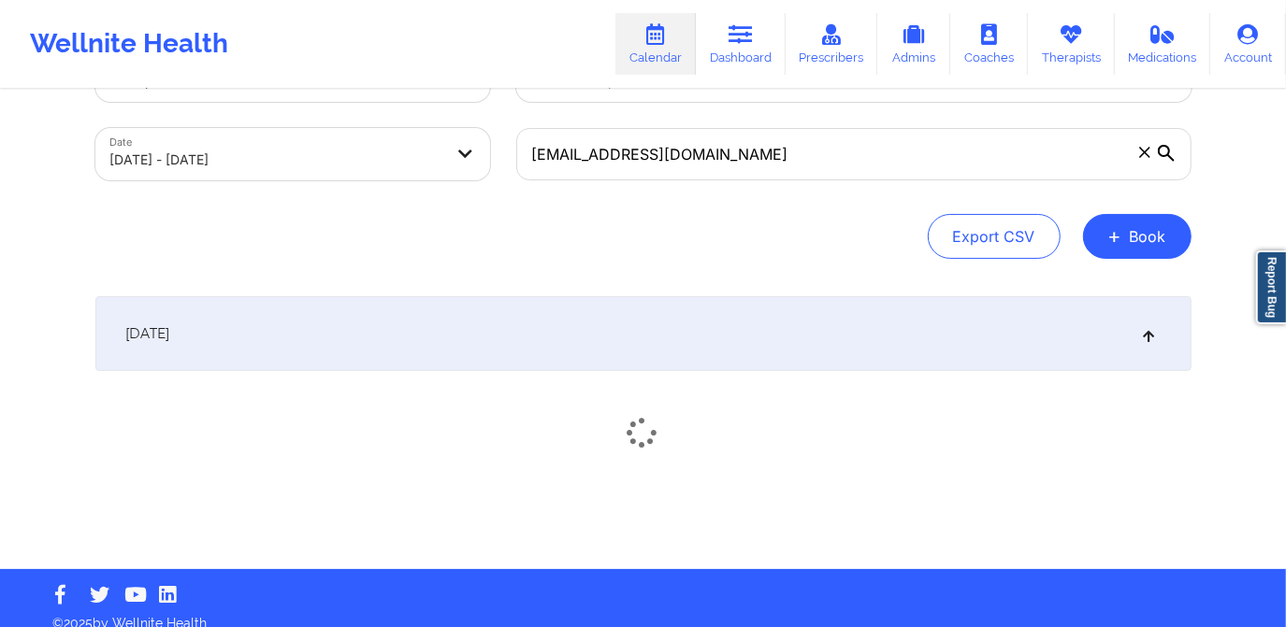
scroll to position [93, 0]
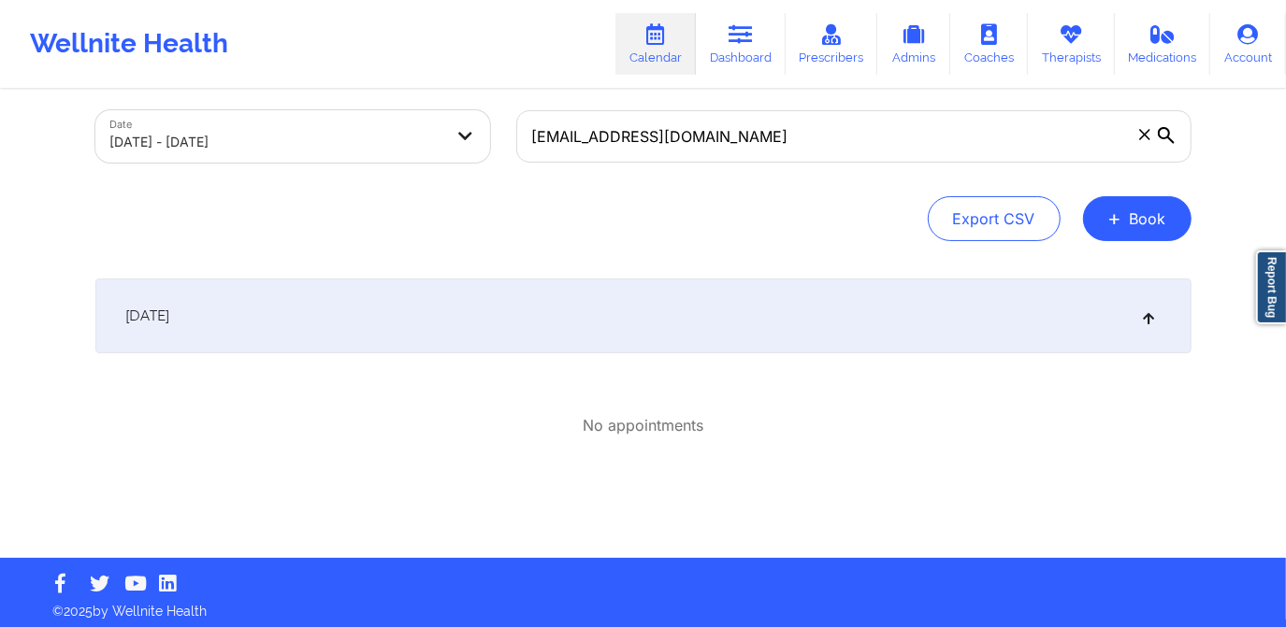
click at [531, 328] on div "[DATE]" at bounding box center [643, 316] width 1096 height 75
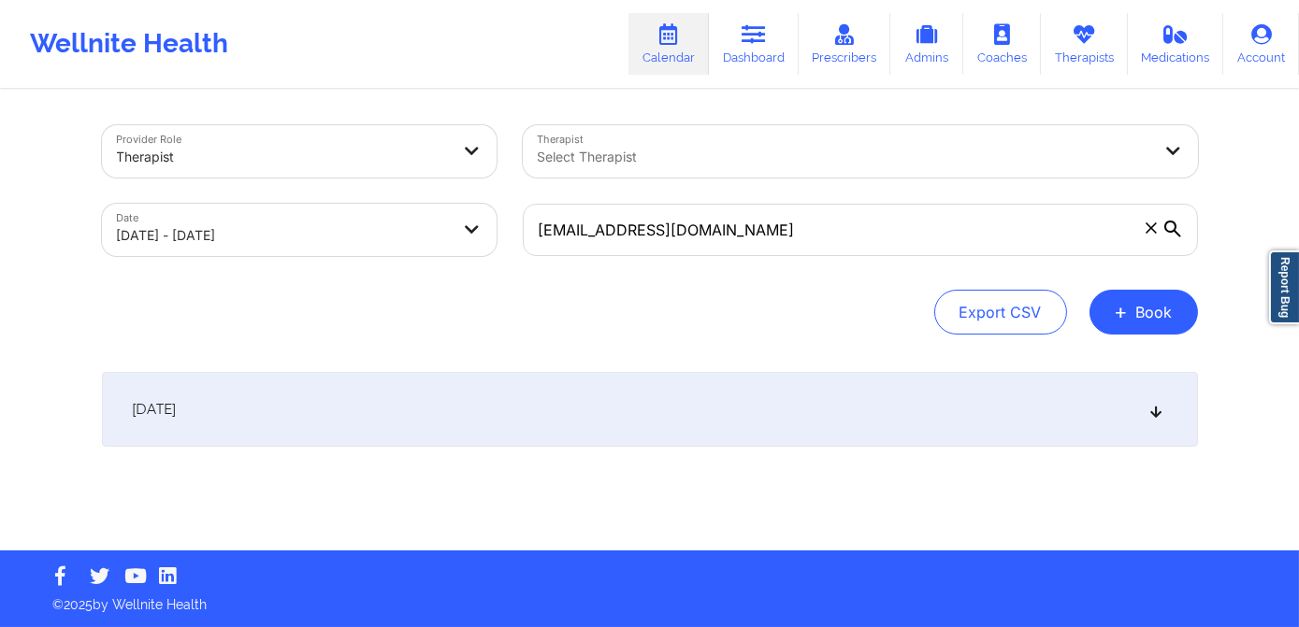
click at [523, 393] on div "[DATE]" at bounding box center [650, 409] width 1096 height 75
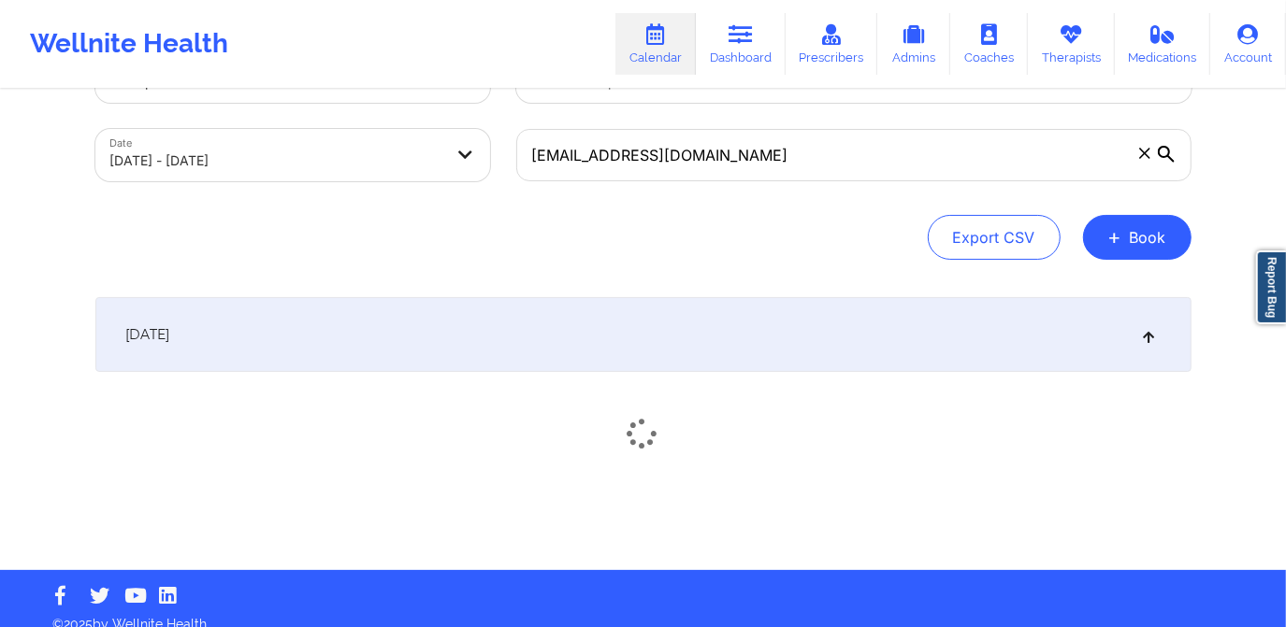
scroll to position [93, 0]
